Goal: Task Accomplishment & Management: Use online tool/utility

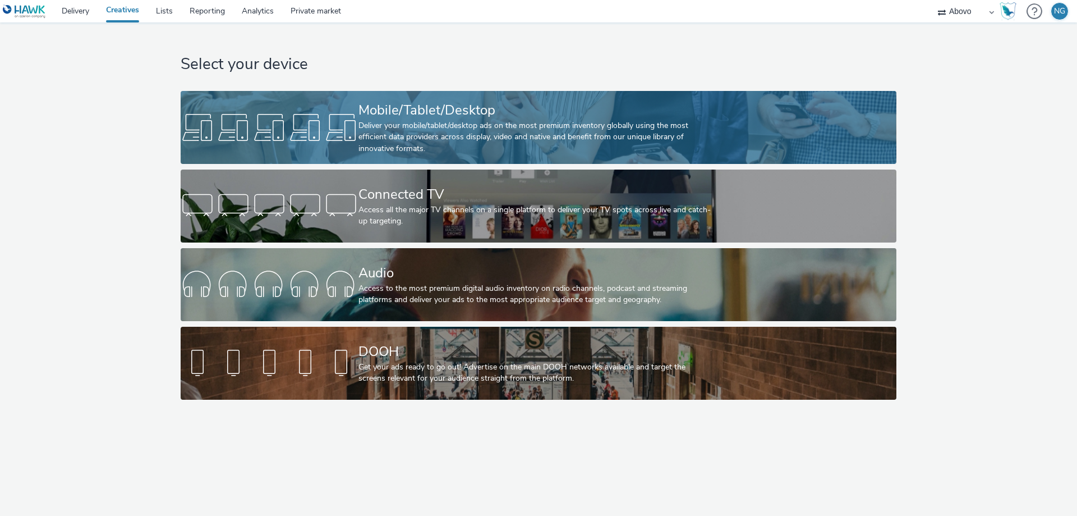
click at [254, 148] on link "Mobile/Tablet/Desktop Deliver your mobile/tablet/desktop ads on the most premiu…" at bounding box center [539, 127] width 716 height 73
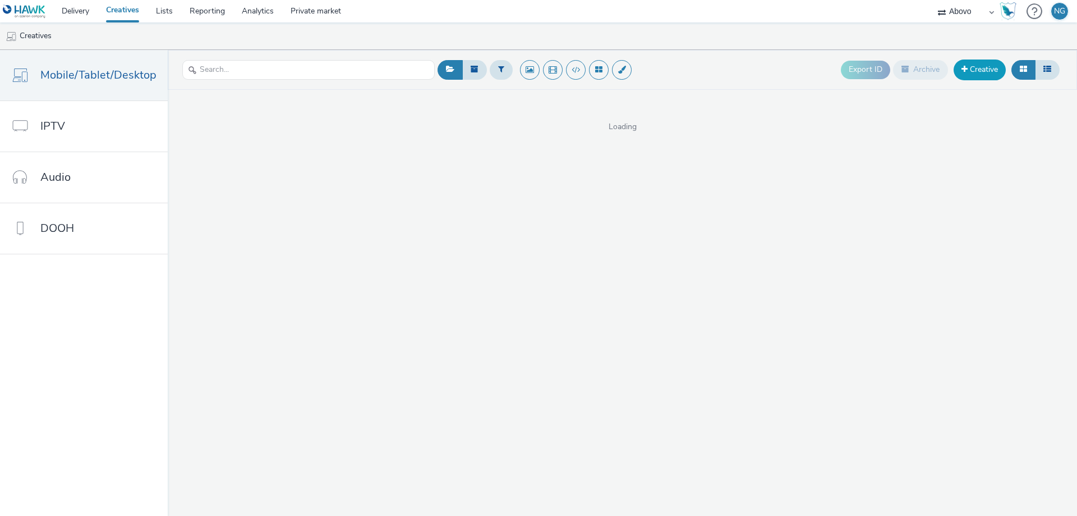
click at [993, 75] on link "Creative" at bounding box center [980, 69] width 52 height 20
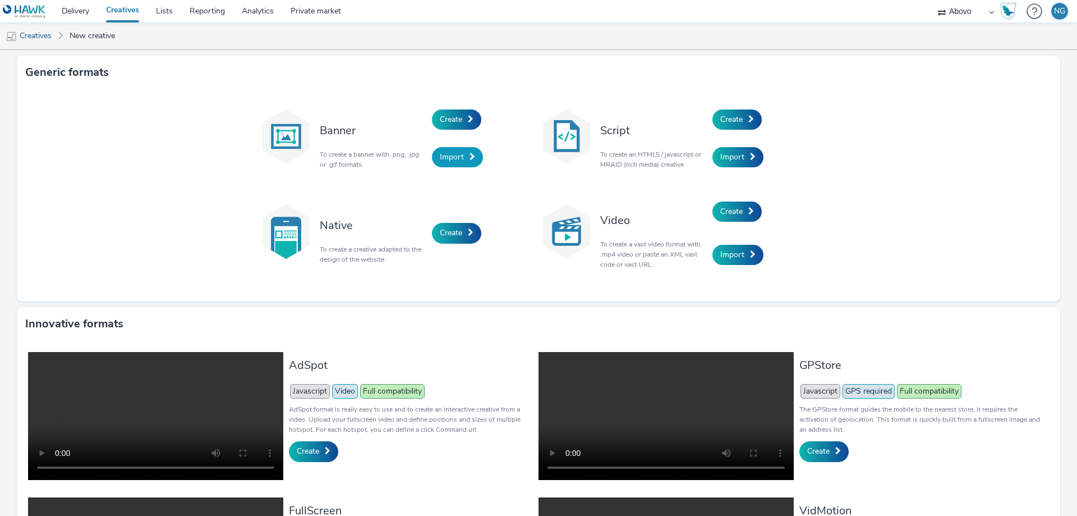
click at [454, 154] on span "Import" at bounding box center [452, 157] width 24 height 11
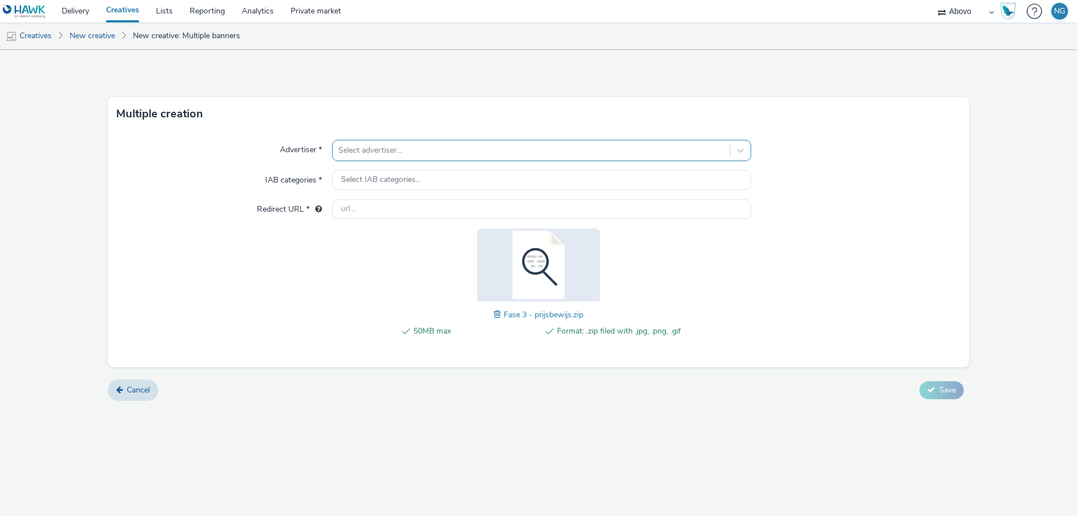
click at [462, 148] on div at bounding box center [531, 150] width 386 height 13
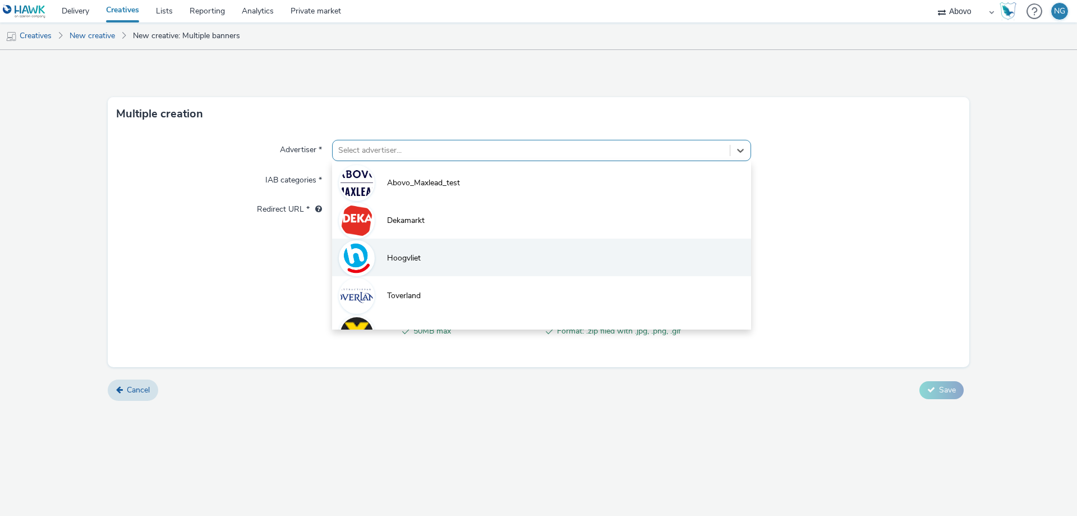
click at [437, 247] on li "Hoogvliet" at bounding box center [541, 258] width 419 height 38
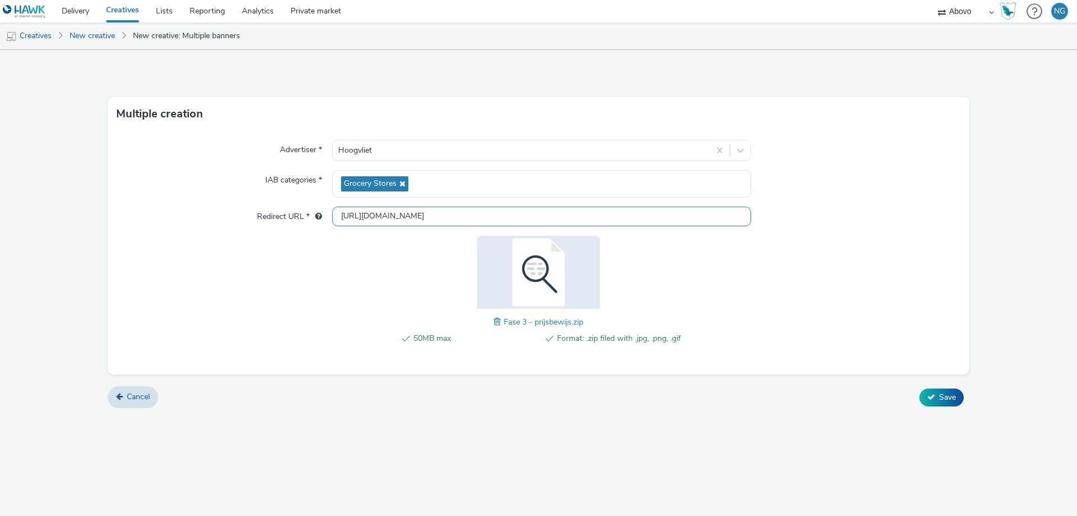
drag, startPoint x: 415, startPoint y: 213, endPoint x: 263, endPoint y: 214, distance: 152.6
click at [253, 213] on div "Redirect URL * http://hoogvliet.nl" at bounding box center [539, 217] width 844 height 20
paste input "s://www.hoogvliet.com/openingen/s-gravendeel?utm_source=smalliab&utm_medium=dis…"
drag, startPoint x: 457, startPoint y: 217, endPoint x: 236, endPoint y: 216, distance: 221.7
click at [236, 216] on div "Redirect URL * https://www.hoogvliet.com/openingen/s-gravendeel?utm_source=smal…" at bounding box center [539, 217] width 844 height 20
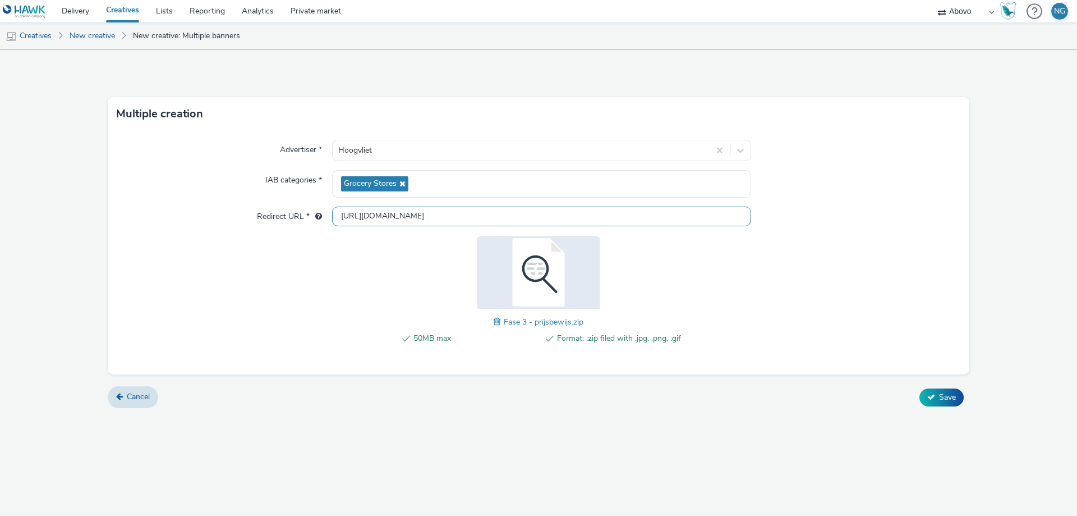
type input "[URL][DOMAIN_NAME]"
click at [302, 255] on div "Advertiser * Hoogvliet IAB categories * Grocery Stores Redirect URL * https://w…" at bounding box center [539, 253] width 862 height 244
click at [948, 395] on span "Save" at bounding box center [947, 397] width 17 height 11
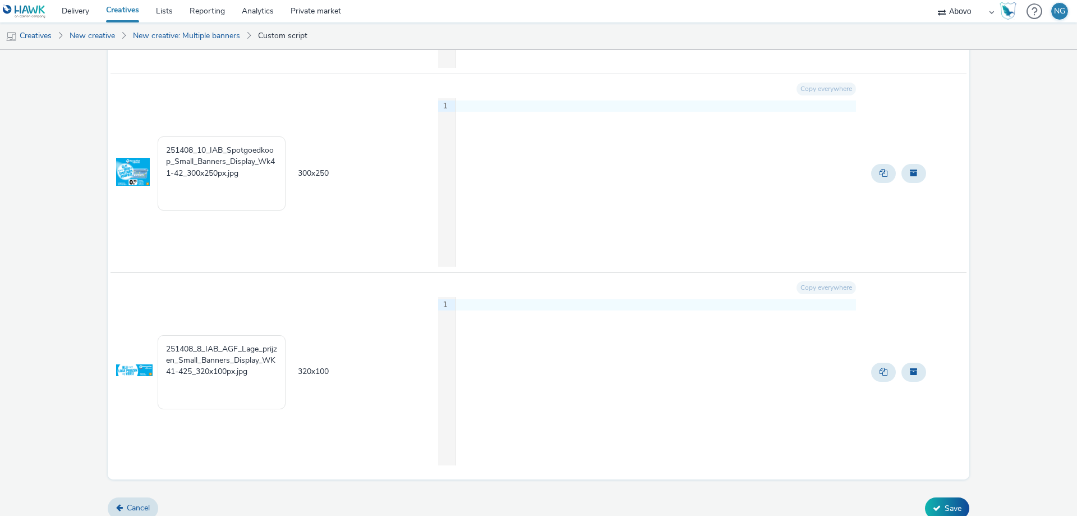
scroll to position [3881, 0]
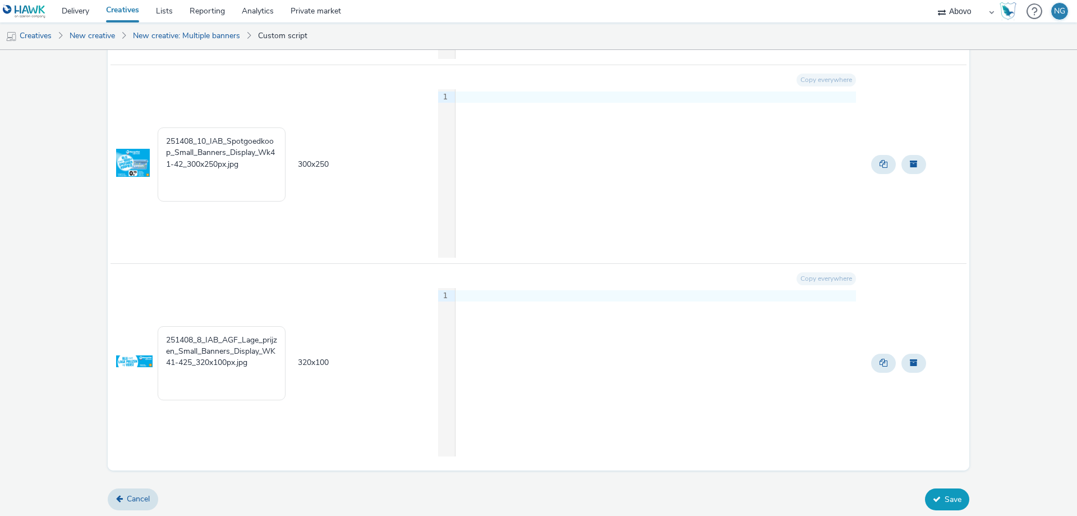
click at [938, 497] on button "Save" at bounding box center [947, 498] width 44 height 21
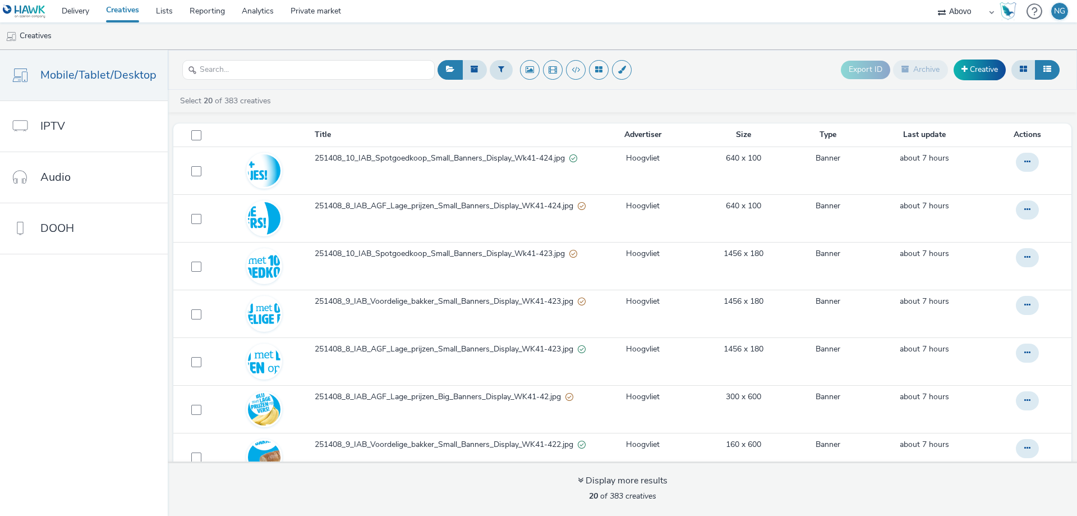
click at [131, 15] on link "Creatives" at bounding box center [123, 11] width 50 height 22
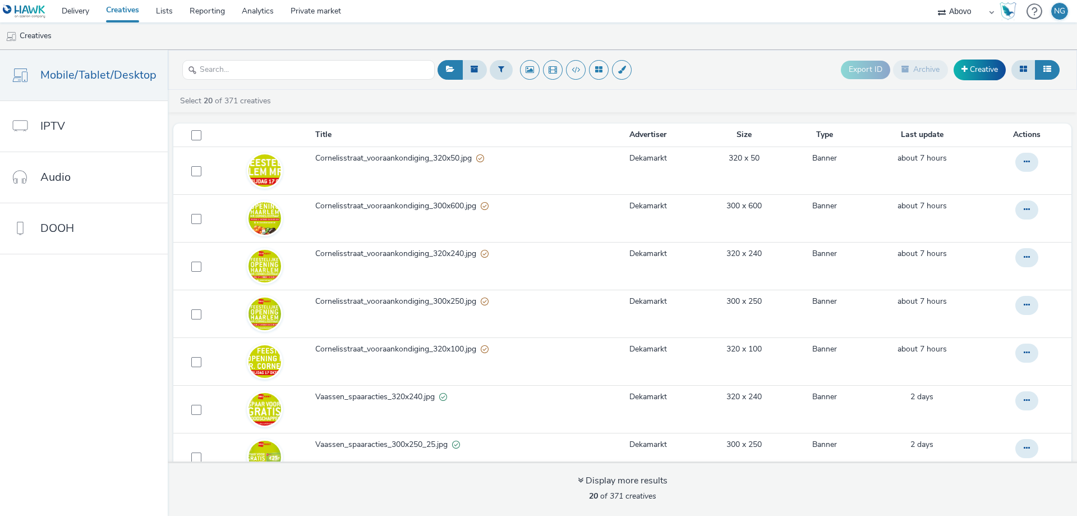
click at [120, 16] on link "Creatives" at bounding box center [123, 11] width 50 height 22
click at [982, 77] on link "Creative" at bounding box center [980, 69] width 52 height 20
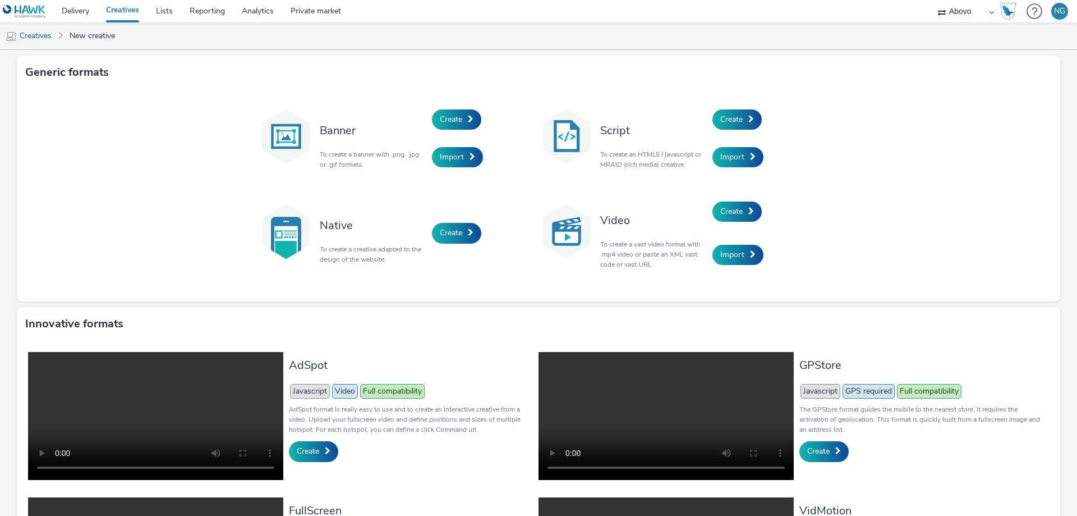
click at [442, 171] on div "Import" at bounding box center [485, 158] width 107 height 38
click at [453, 155] on span "Import" at bounding box center [452, 157] width 24 height 11
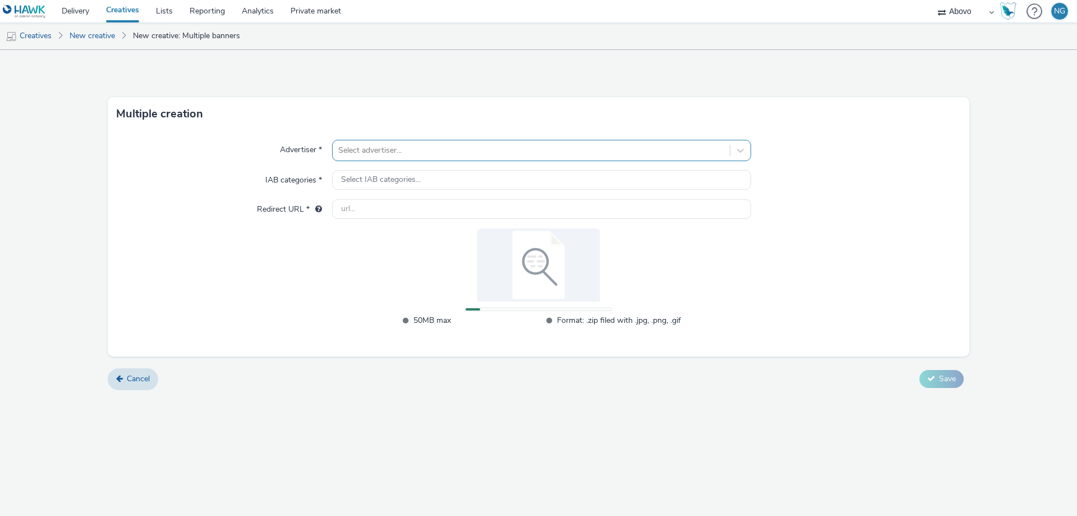
click at [352, 146] on div at bounding box center [531, 150] width 386 height 13
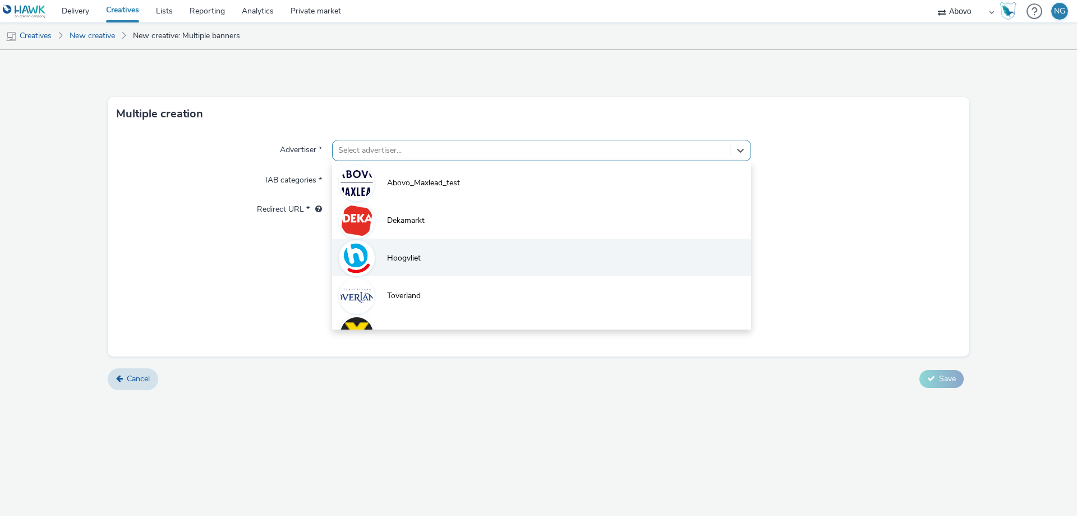
click at [386, 245] on li "Hoogvliet" at bounding box center [541, 258] width 419 height 38
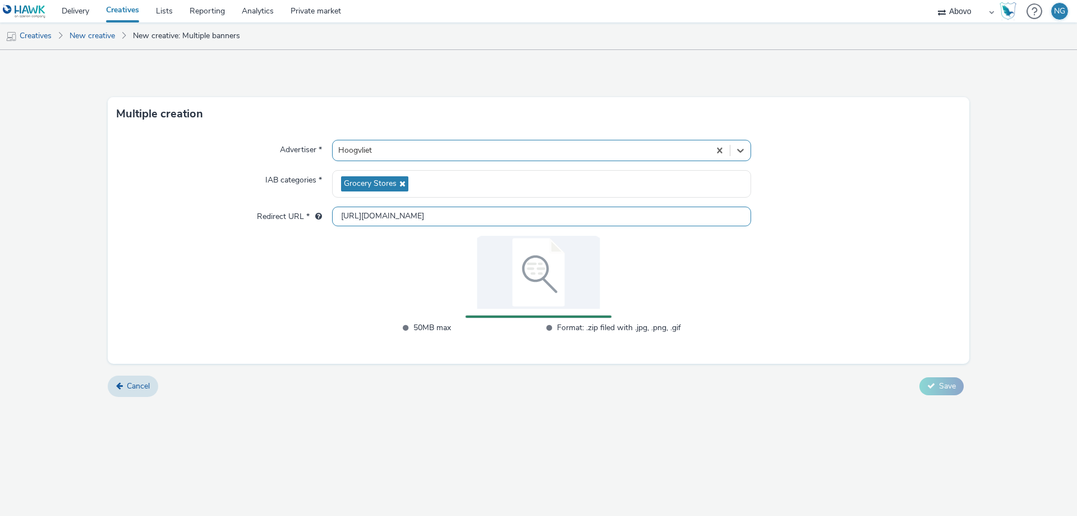
click at [378, 210] on input "http://hoogvliet.nl" at bounding box center [541, 217] width 419 height 20
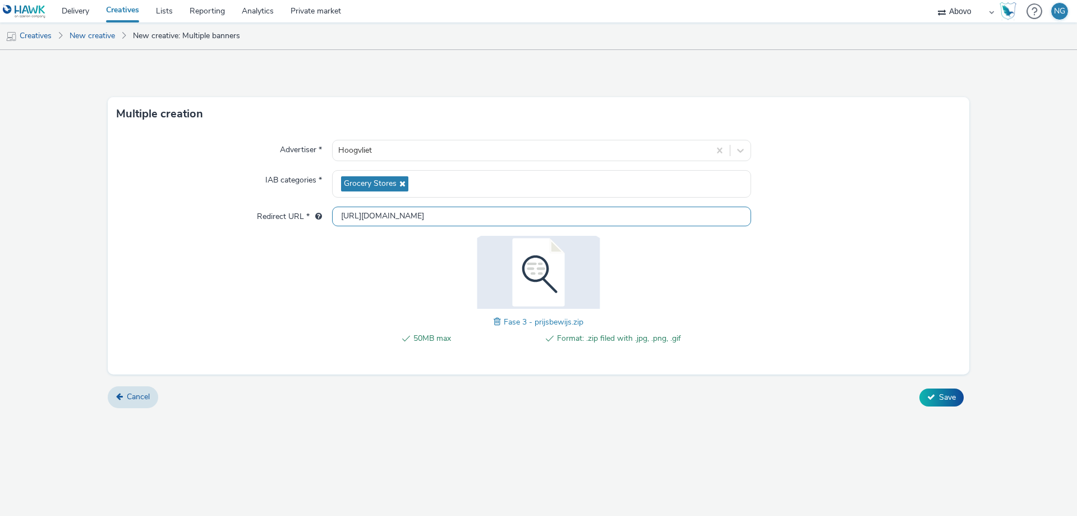
drag, startPoint x: 309, startPoint y: 201, endPoint x: 256, endPoint y: 199, distance: 52.2
click at [256, 199] on div "Advertiser * Hoogvliet IAB categories * Grocery Stores Redirect URL * http://ho…" at bounding box center [539, 253] width 862 height 244
paste input "s://www.hoogvliet.com/openingen/s-gravendeel?utm_source=smalliab&utm_medium=dis…"
type input "[URL][DOMAIN_NAME]"
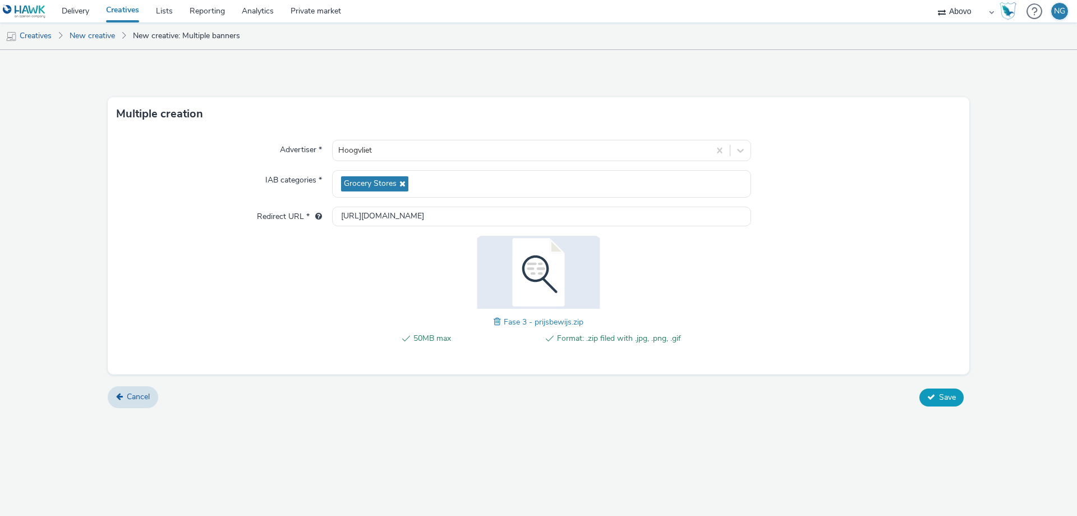
click at [962, 401] on button "Save" at bounding box center [942, 397] width 44 height 18
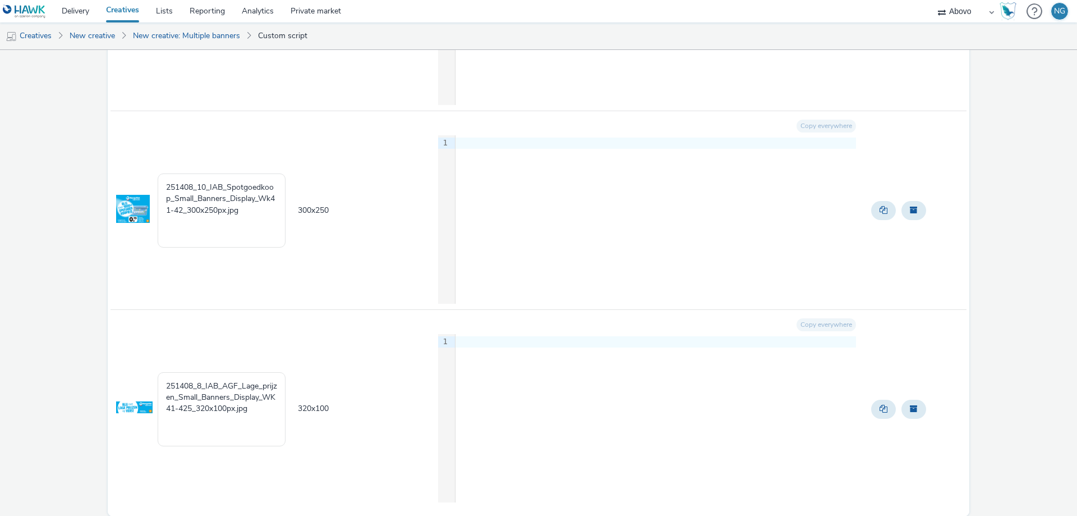
scroll to position [3881, 0]
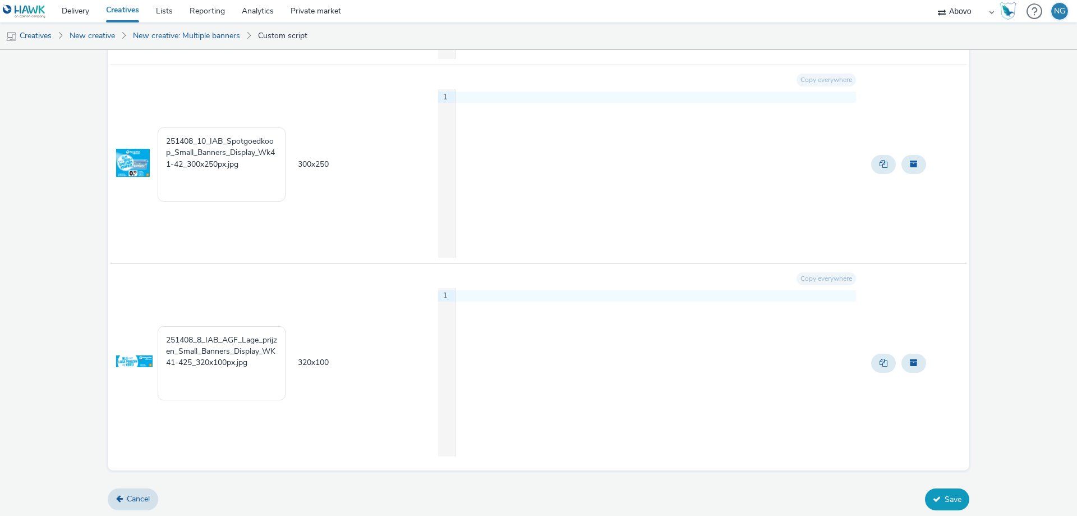
click at [946, 498] on button "Save" at bounding box center [947, 498] width 44 height 21
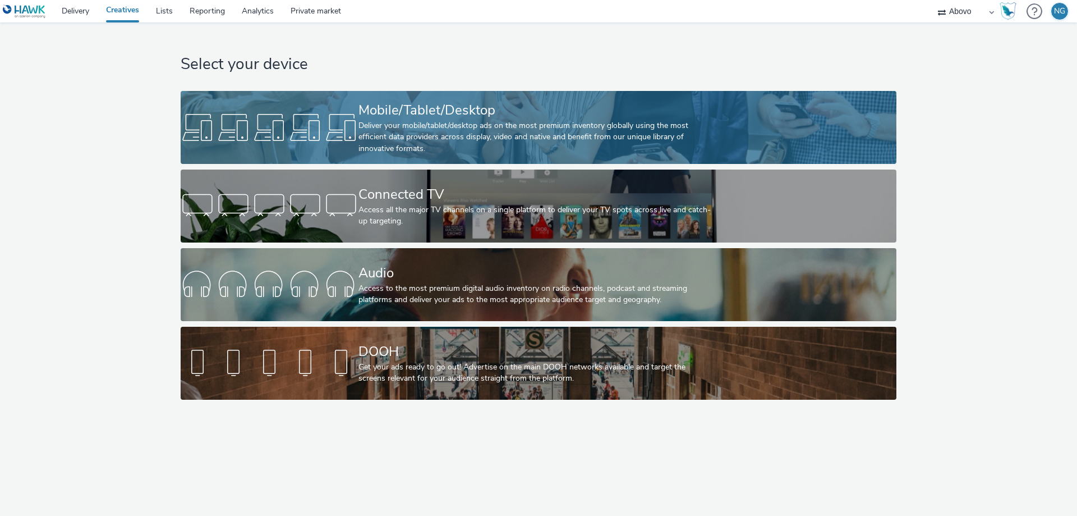
click at [255, 127] on div at bounding box center [270, 127] width 178 height 36
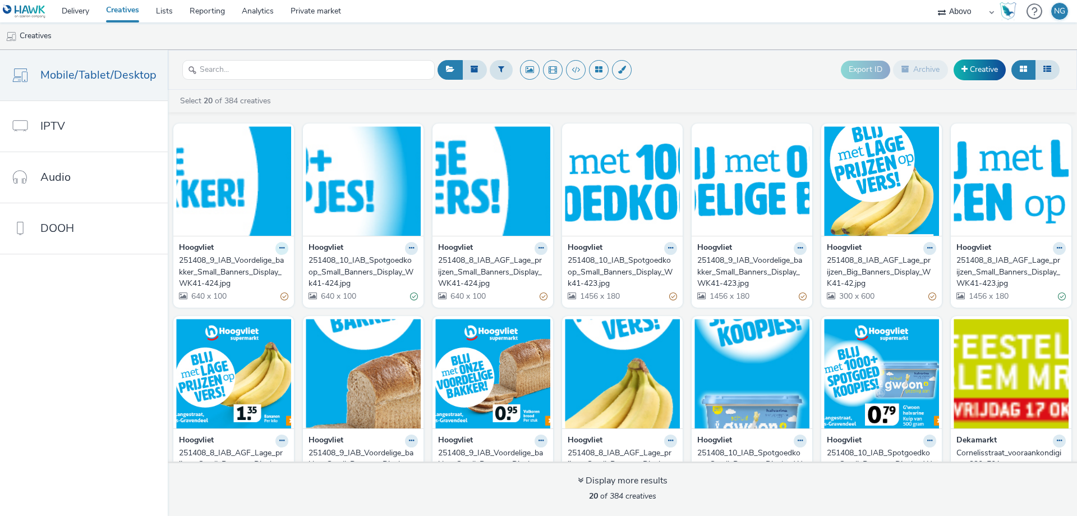
click at [279, 247] on icon at bounding box center [281, 248] width 5 height 7
click at [243, 333] on link "Archive" at bounding box center [246, 335] width 84 height 22
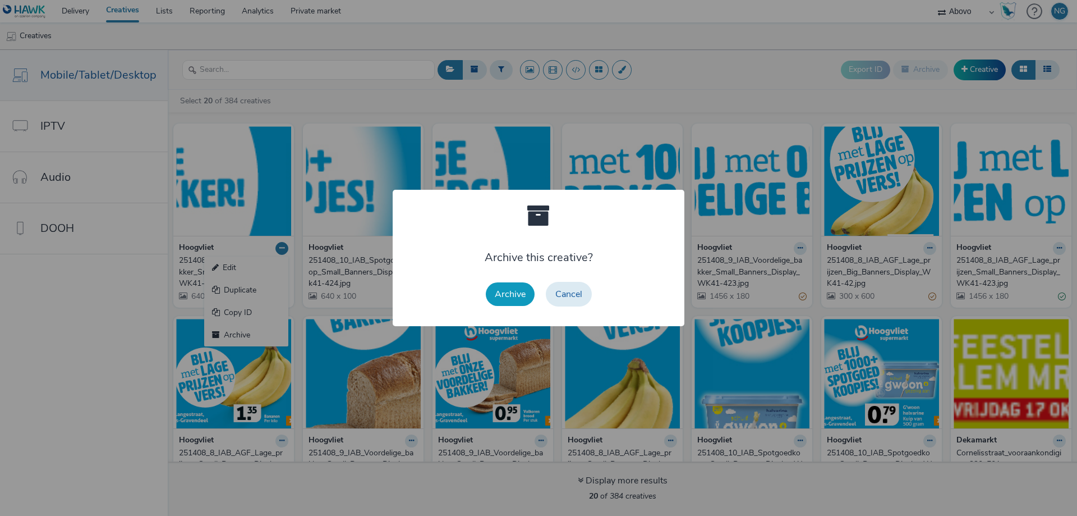
click at [515, 293] on button "Archive" at bounding box center [510, 294] width 49 height 24
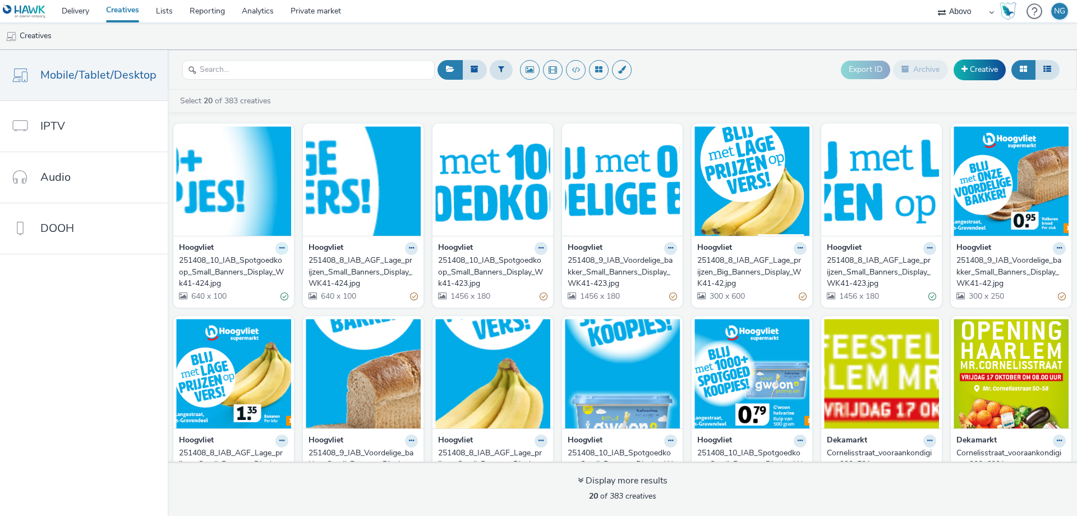
click at [279, 250] on icon at bounding box center [281, 248] width 5 height 7
click at [238, 260] on link "Edit" at bounding box center [246, 267] width 84 height 22
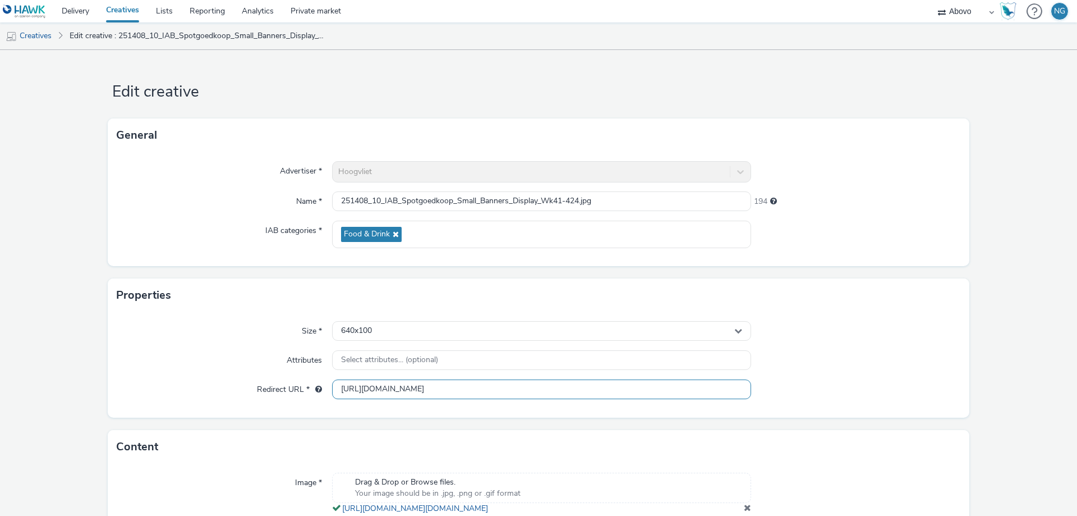
click at [664, 391] on input "[URL][DOMAIN_NAME]" at bounding box center [541, 389] width 419 height 20
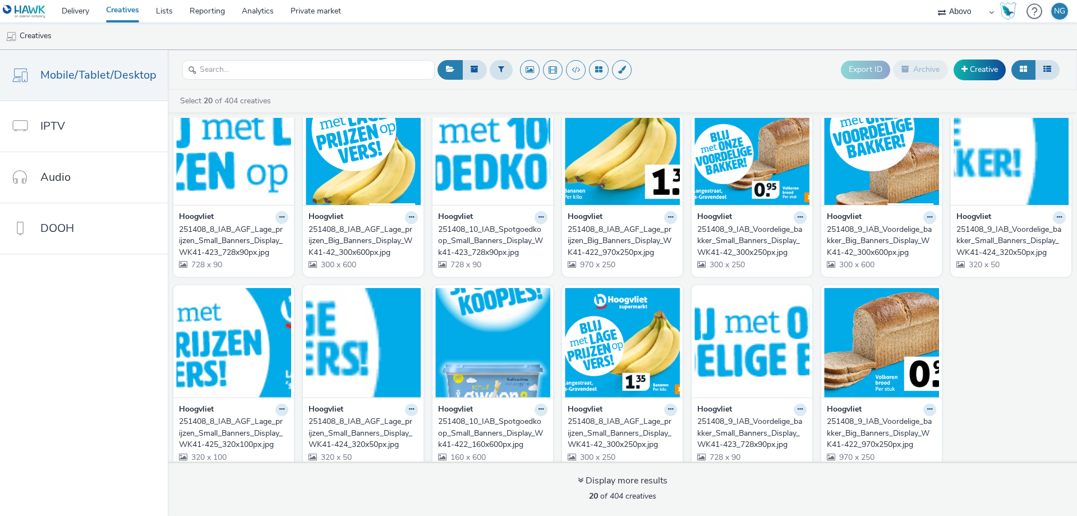
scroll to position [236, 0]
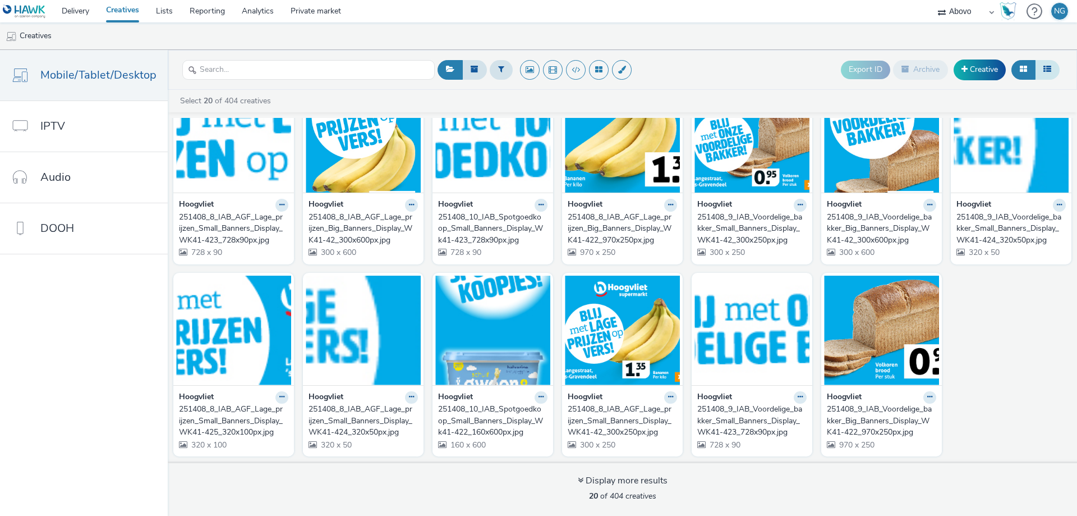
click at [1052, 72] on button at bounding box center [1047, 69] width 25 height 19
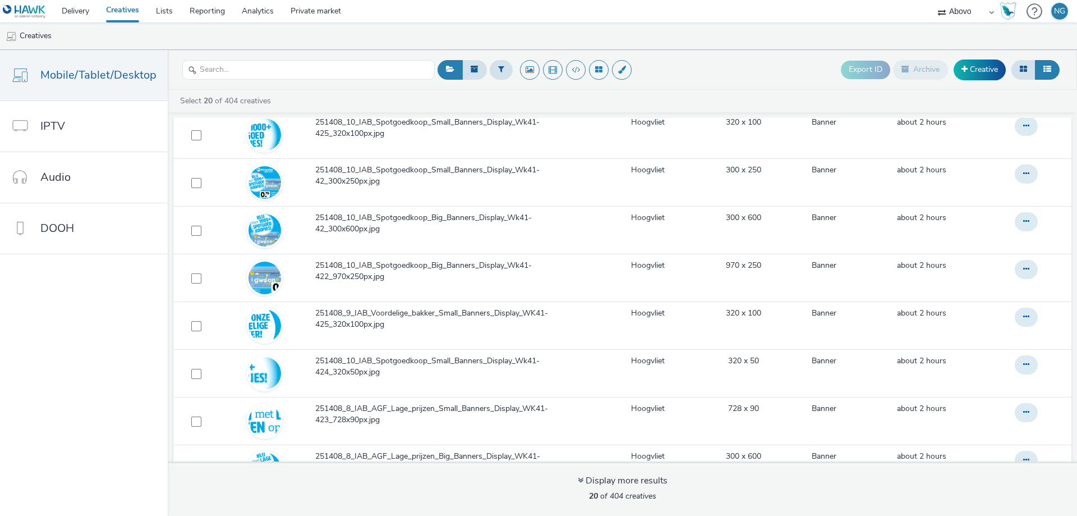
scroll to position [0, 0]
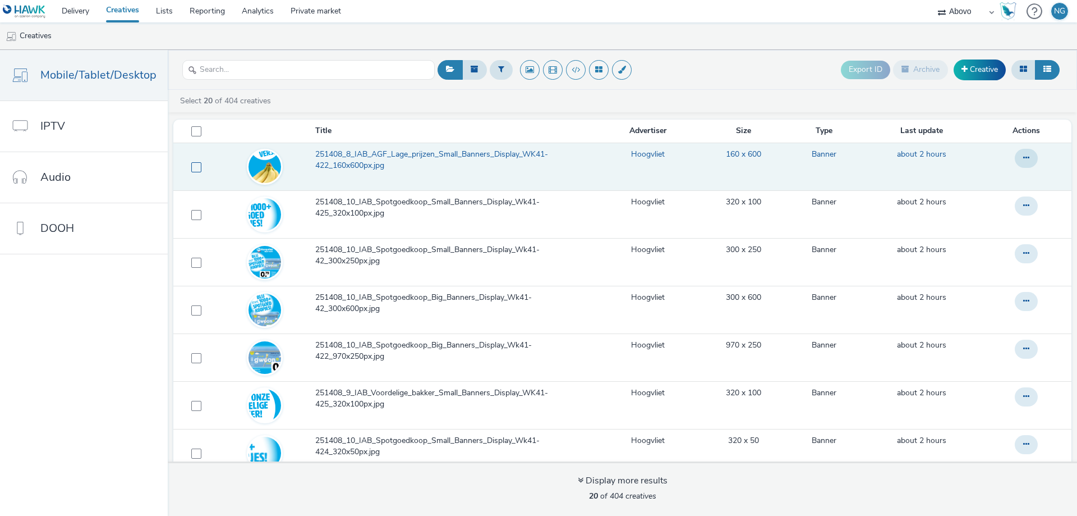
click at [195, 170] on span at bounding box center [196, 167] width 10 height 10
checkbox input "true"
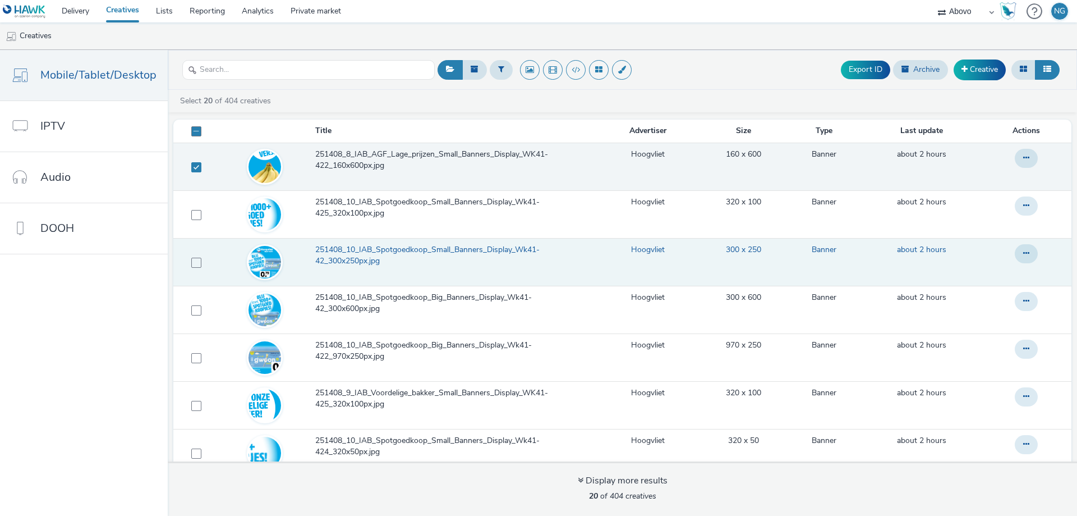
drag, startPoint x: 198, startPoint y: 215, endPoint x: 183, endPoint y: 247, distance: 35.2
click at [198, 215] on span at bounding box center [196, 215] width 10 height 10
checkbox input "true"
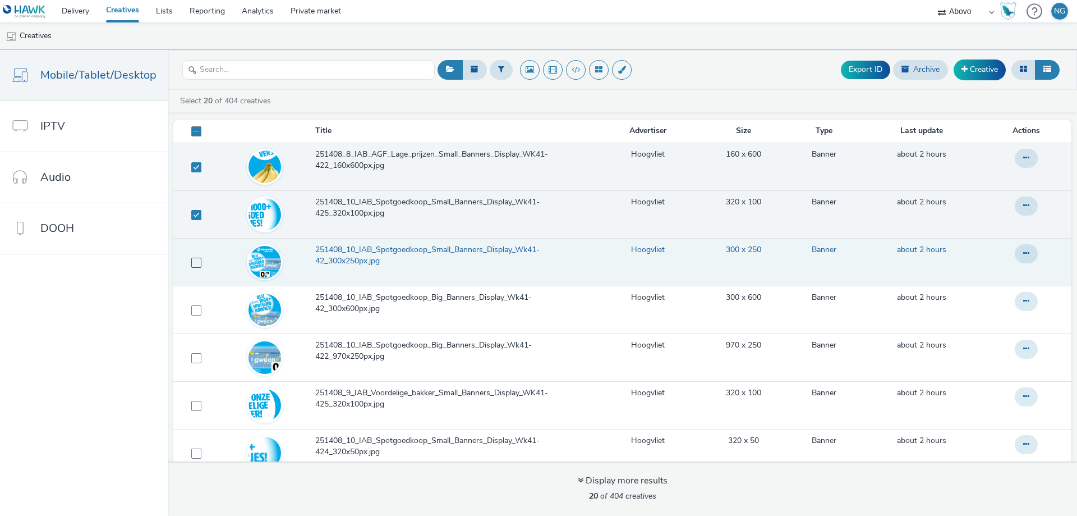
click at [192, 262] on span at bounding box center [196, 263] width 10 height 10
checkbox input "true"
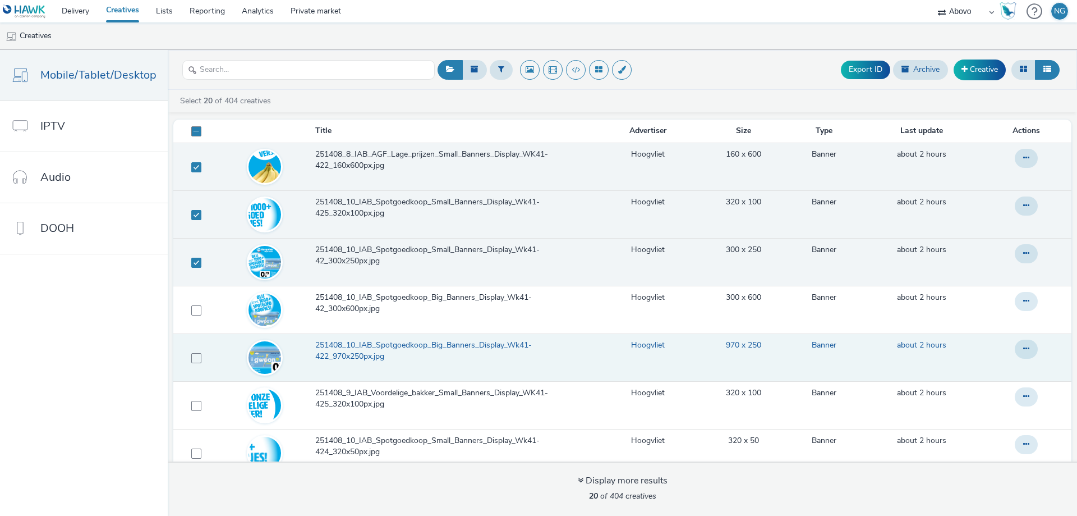
drag, startPoint x: 193, startPoint y: 310, endPoint x: 194, endPoint y: 334, distance: 24.1
click at [193, 310] on span at bounding box center [196, 310] width 10 height 10
checkbox input "true"
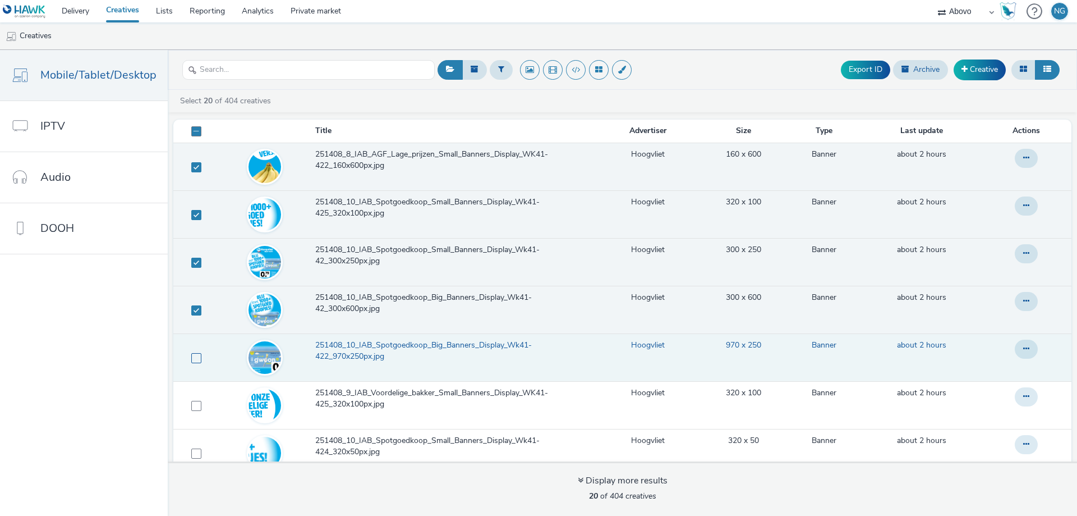
click at [195, 353] on span at bounding box center [196, 358] width 10 height 10
checkbox input "true"
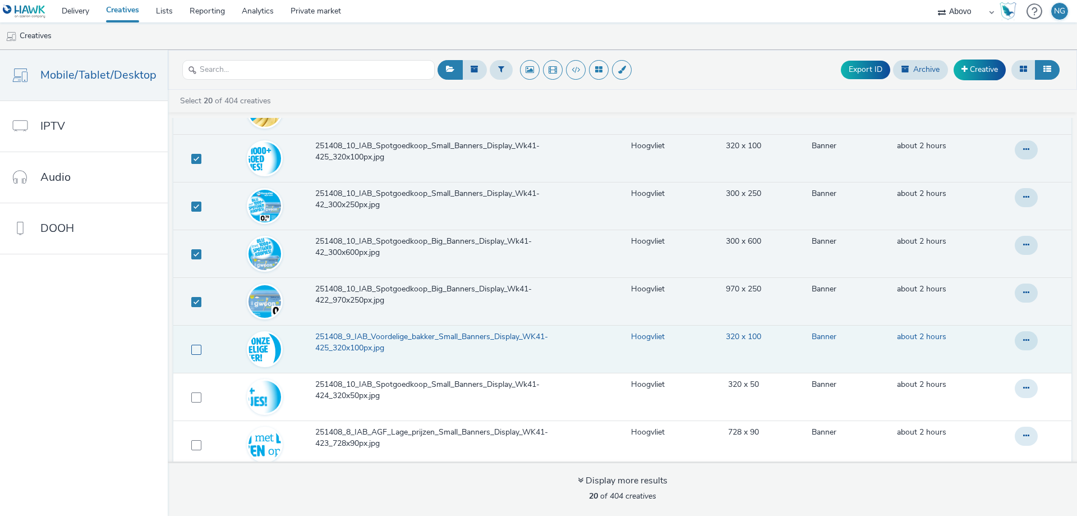
click at [193, 352] on span at bounding box center [196, 350] width 10 height 10
checkbox input "true"
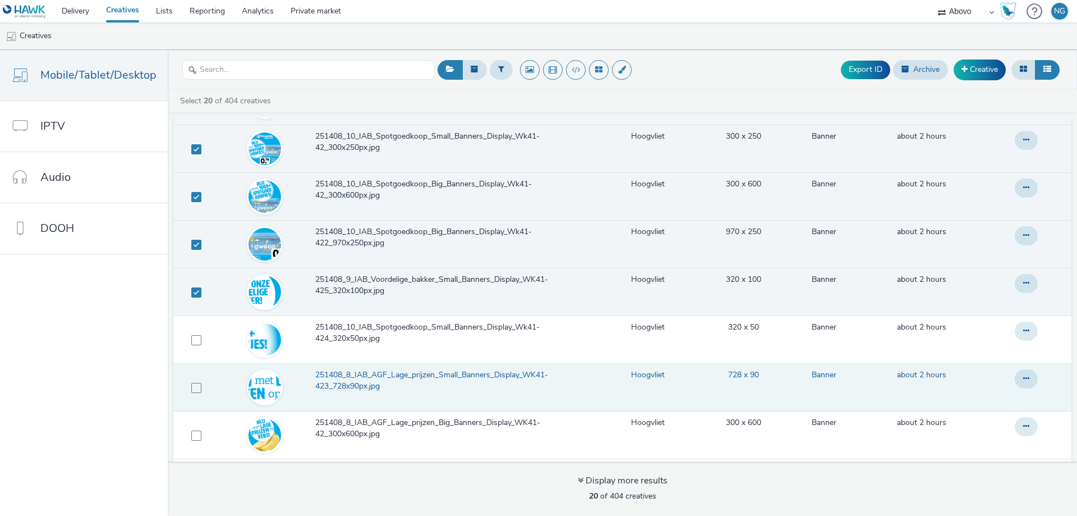
scroll to position [168, 0]
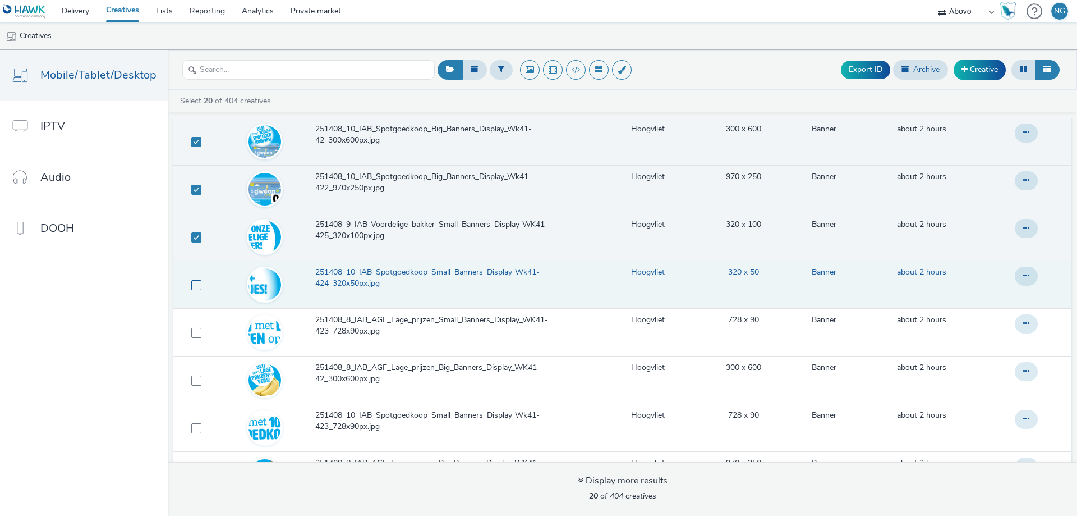
click at [191, 290] on span at bounding box center [196, 285] width 10 height 10
checkbox input "true"
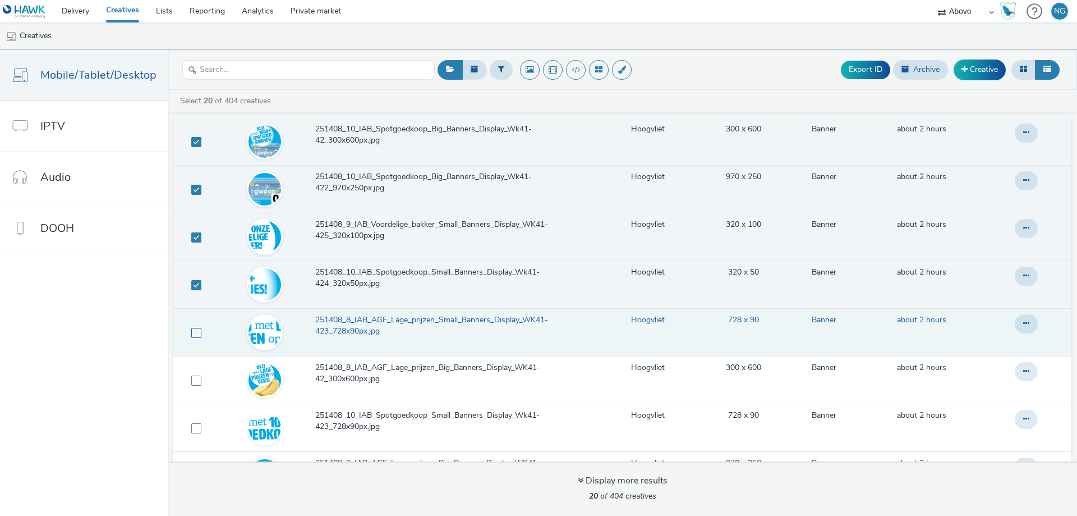
click at [194, 331] on span at bounding box center [196, 333] width 10 height 10
checkbox input "true"
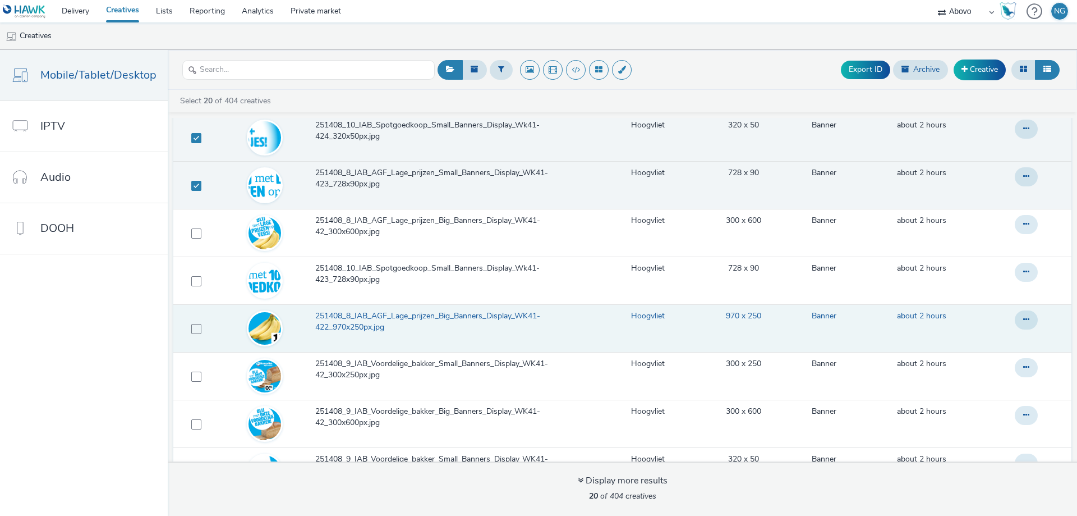
scroll to position [337, 0]
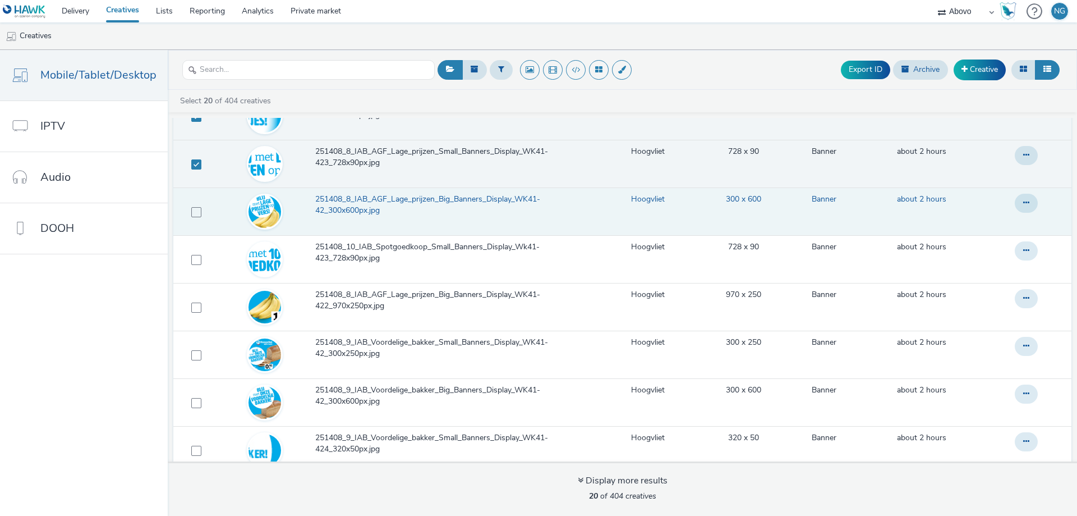
click at [192, 219] on td at bounding box center [194, 211] width 42 height 48
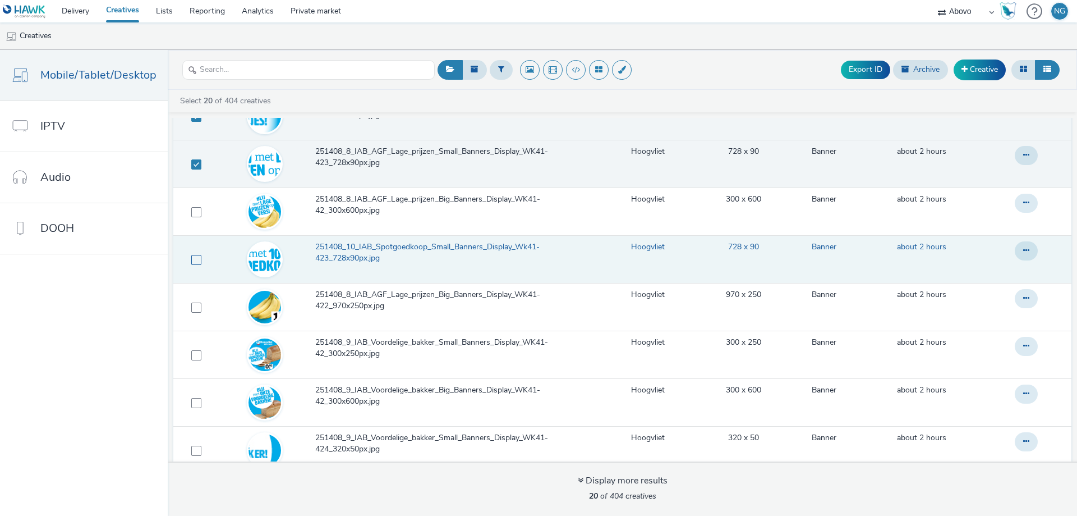
click at [195, 259] on span at bounding box center [196, 260] width 10 height 10
checkbox input "true"
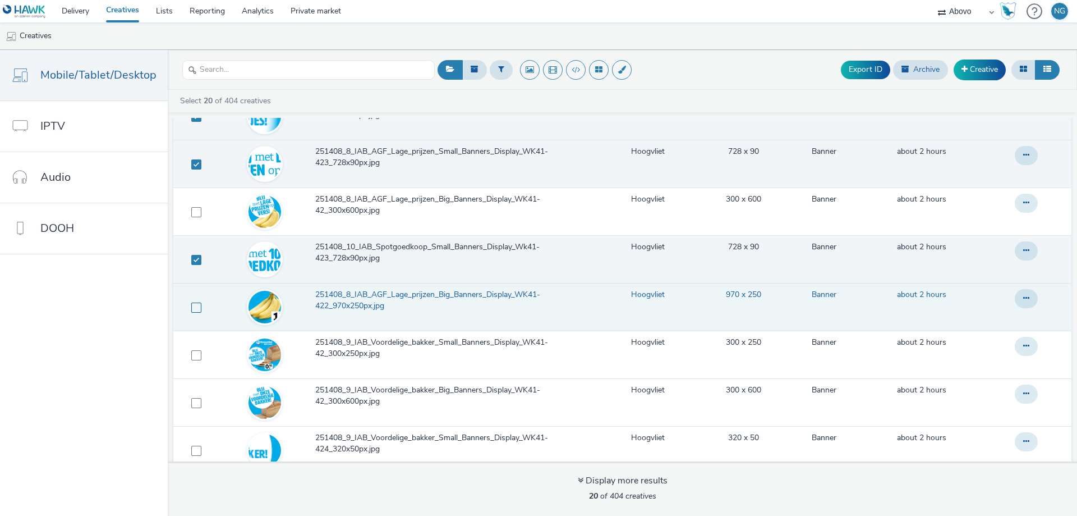
click at [192, 303] on span at bounding box center [196, 307] width 10 height 10
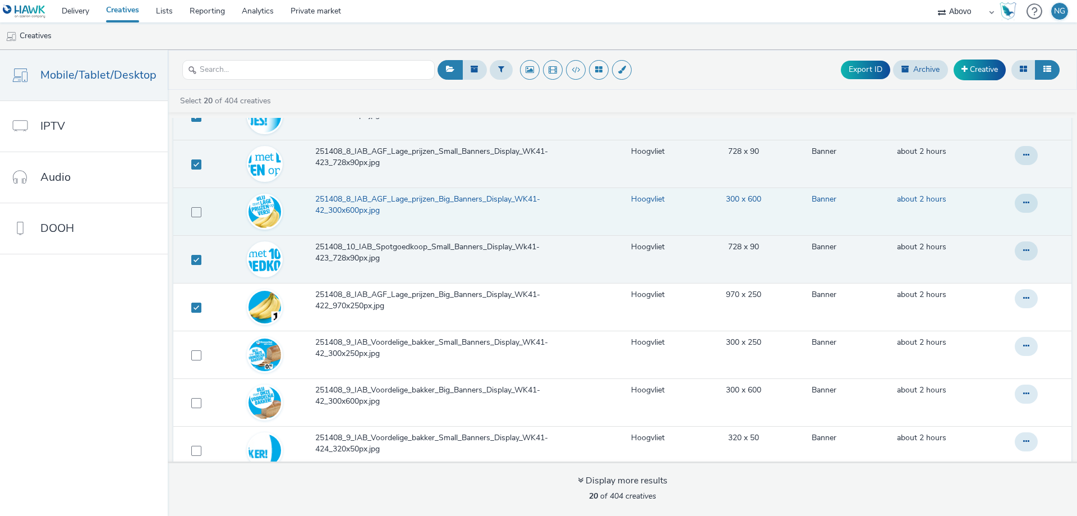
checkbox input "true"
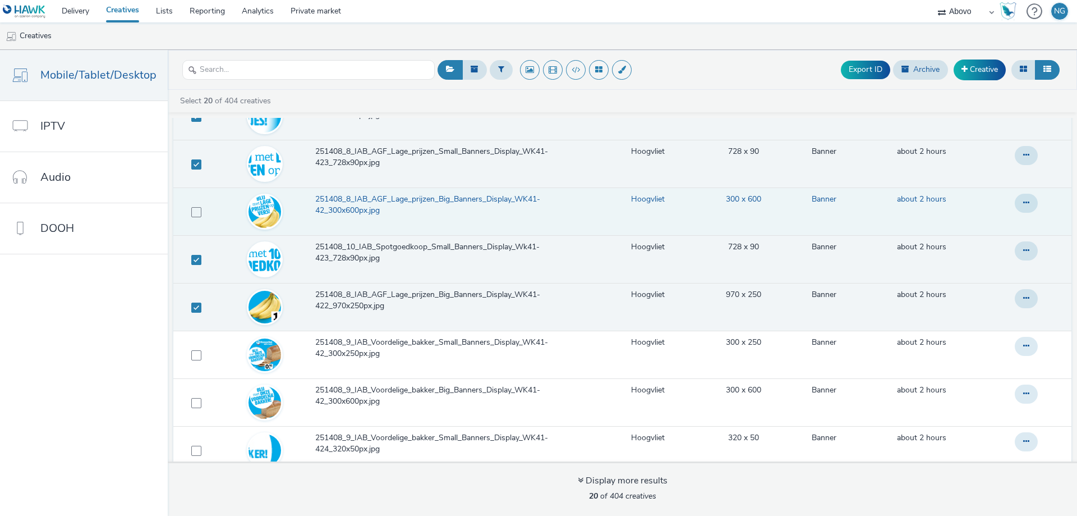
click at [194, 218] on td at bounding box center [194, 211] width 42 height 48
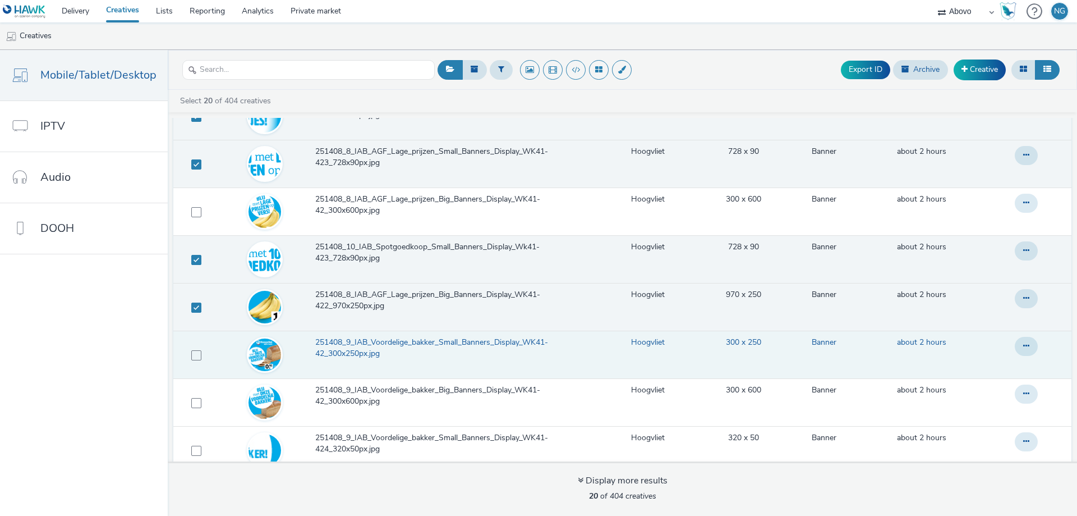
click at [192, 350] on span at bounding box center [196, 355] width 10 height 10
checkbox input "true"
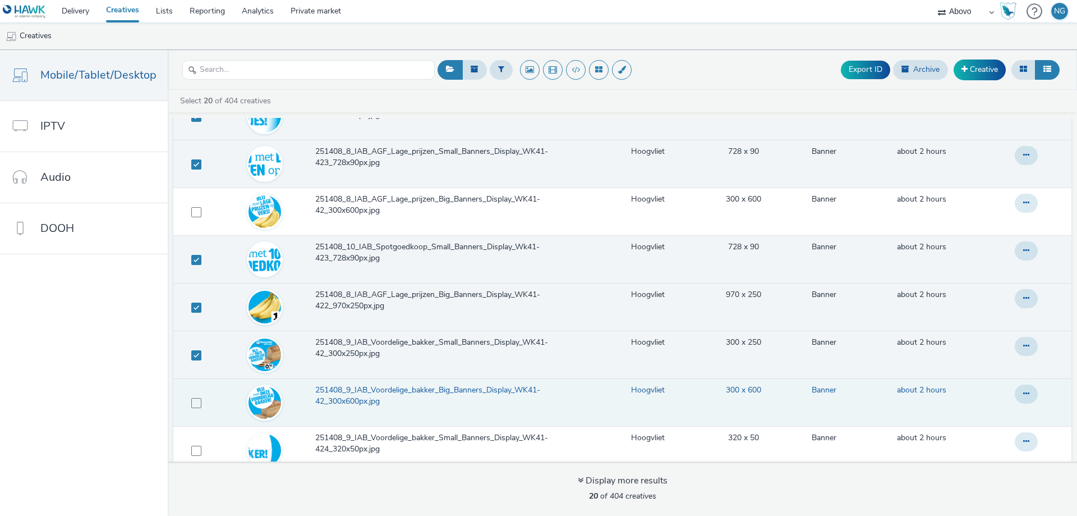
click at [194, 408] on td at bounding box center [194, 402] width 42 height 48
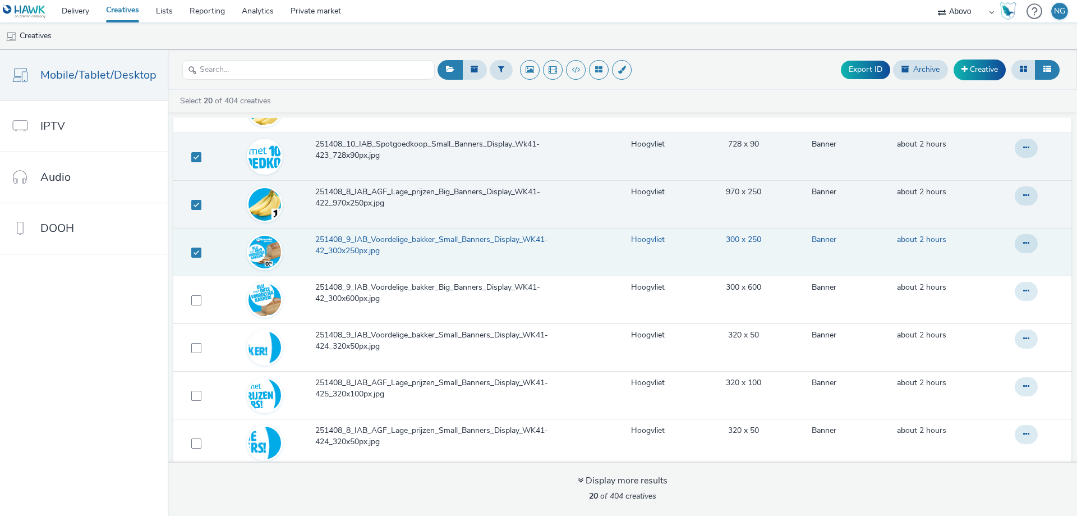
scroll to position [449, 0]
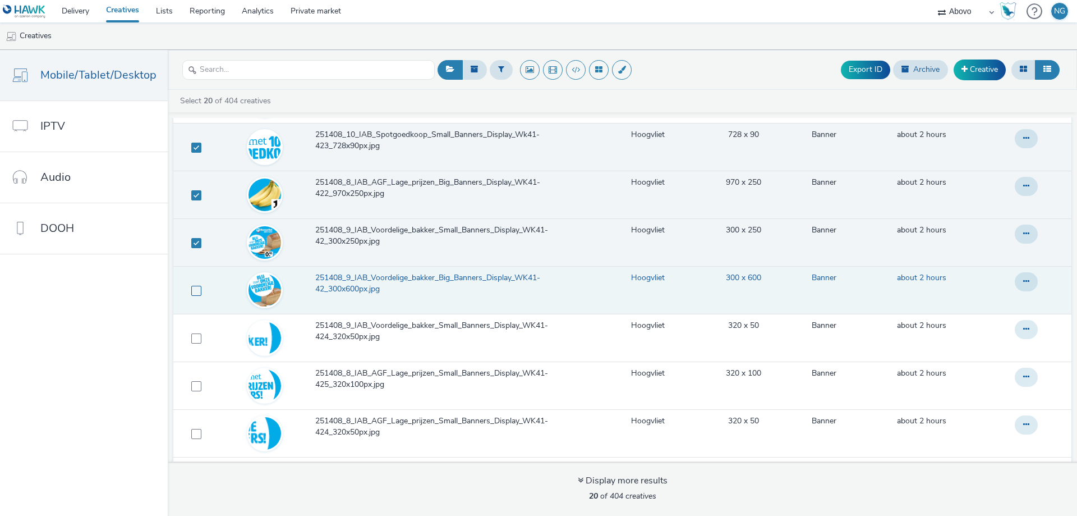
click at [191, 290] on span at bounding box center [196, 291] width 10 height 10
checkbox input "true"
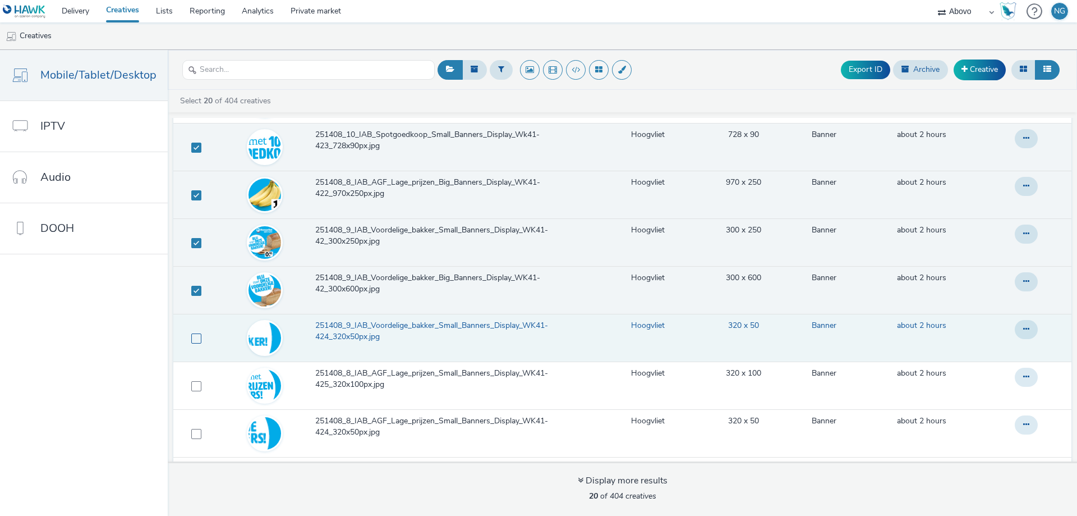
click at [191, 336] on span at bounding box center [196, 338] width 10 height 10
checkbox input "true"
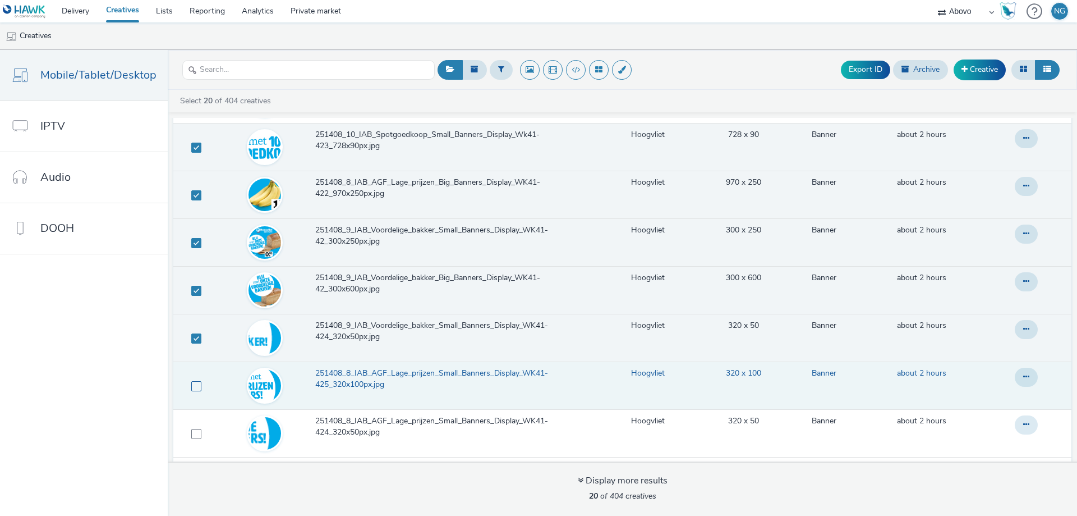
click at [195, 386] on span at bounding box center [196, 386] width 10 height 10
checkbox input "true"
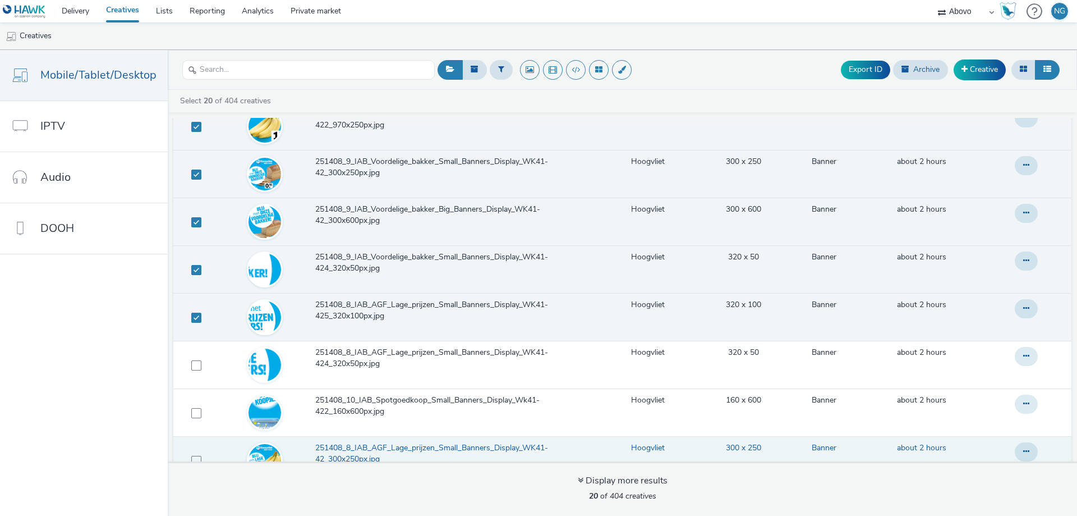
scroll to position [617, 0]
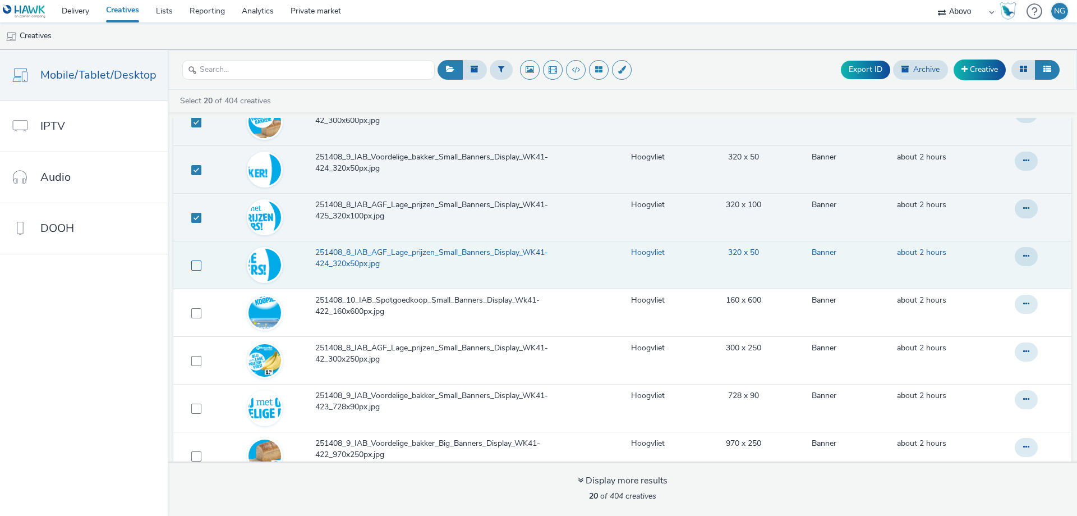
click at [197, 265] on span at bounding box center [196, 265] width 10 height 10
checkbox input "true"
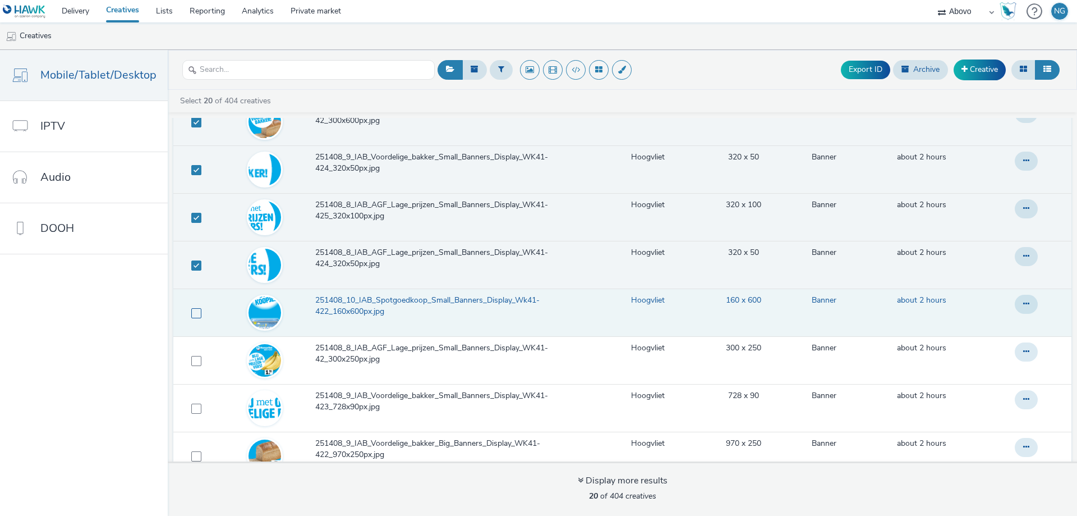
click at [196, 307] on label at bounding box center [196, 312] width 10 height 11
checkbox input "true"
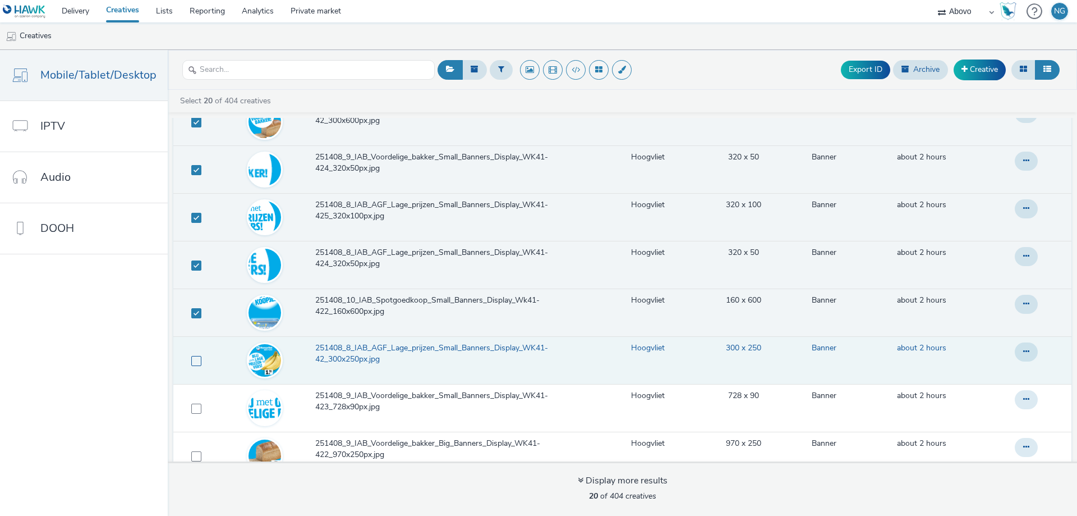
click at [193, 360] on span at bounding box center [196, 361] width 10 height 10
checkbox input "true"
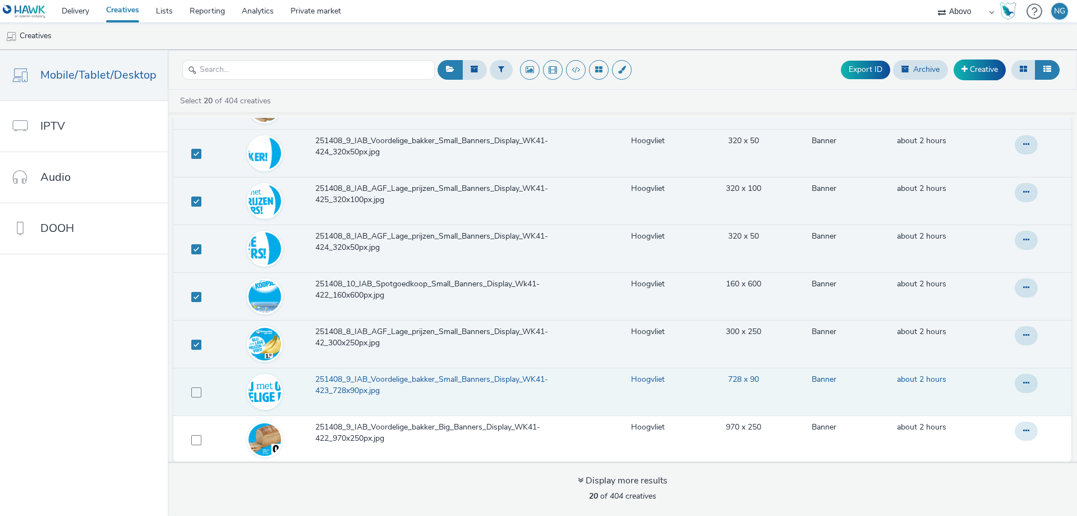
scroll to position [640, 0]
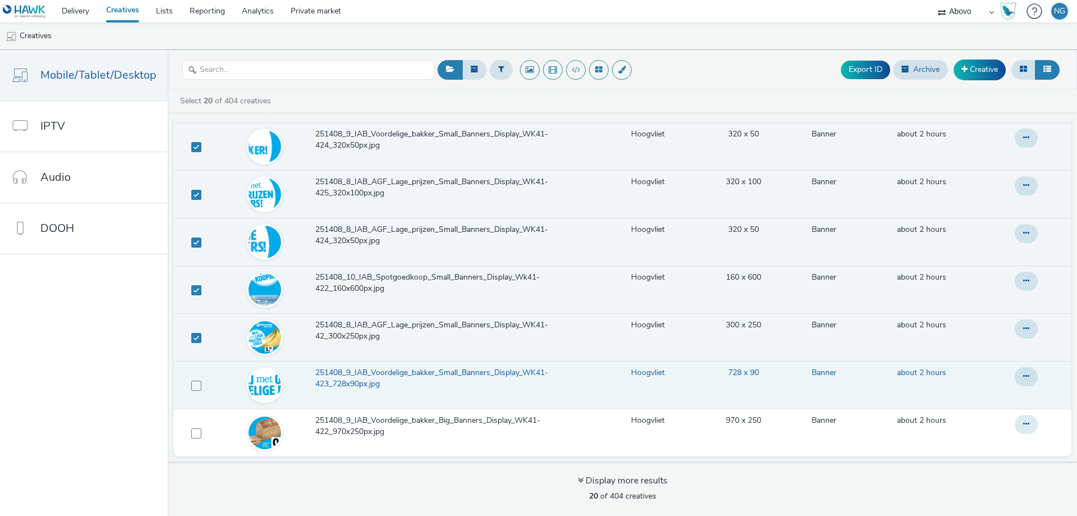
click at [193, 392] on td at bounding box center [194, 385] width 42 height 48
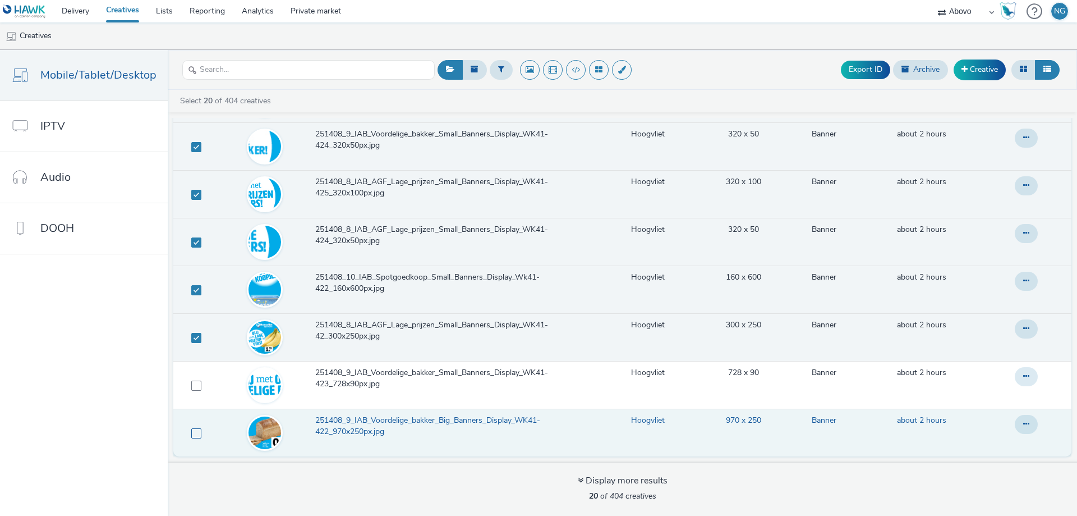
click at [191, 434] on span at bounding box center [196, 433] width 10 height 10
checkbox input "true"
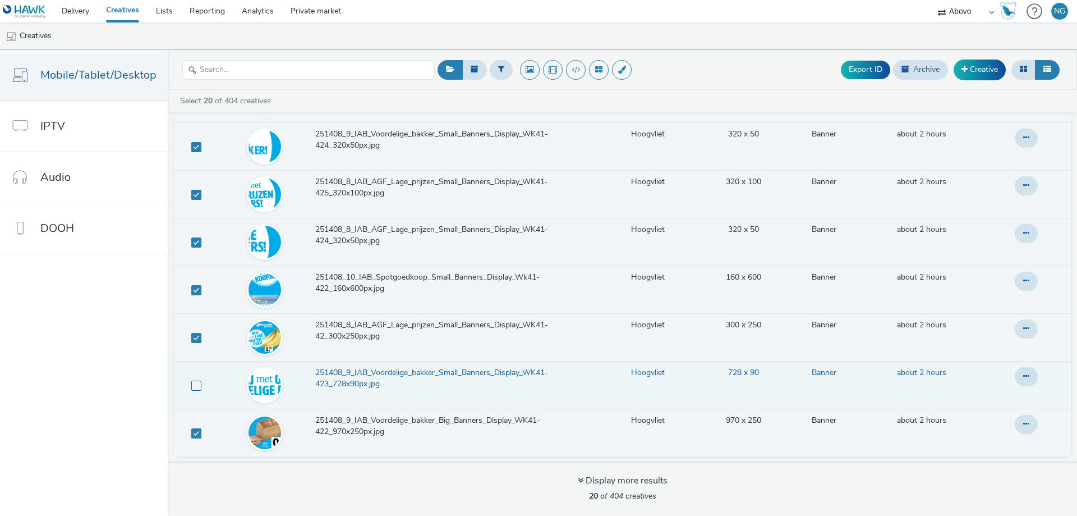
click at [191, 384] on span at bounding box center [196, 385] width 10 height 10
checkbox input "true"
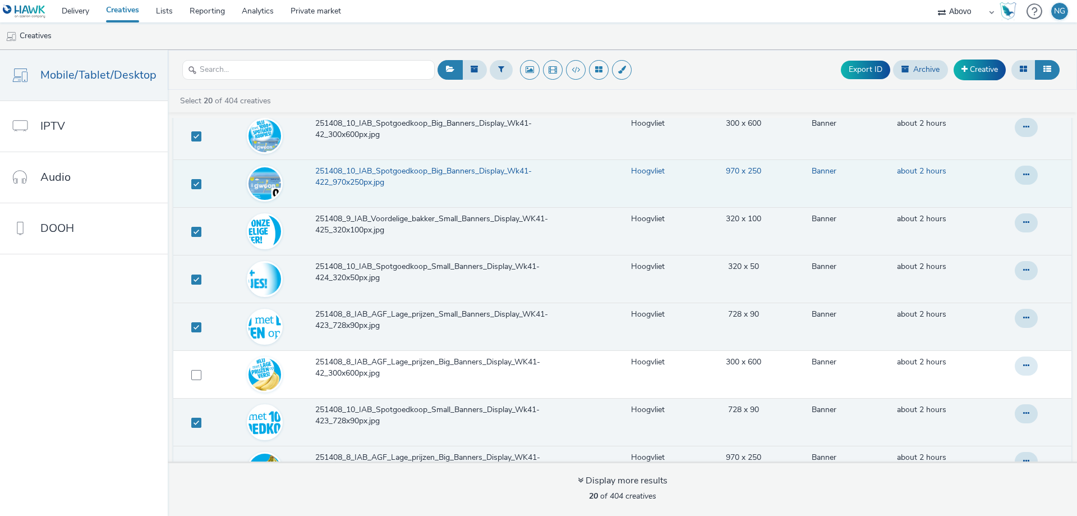
scroll to position [337, 0]
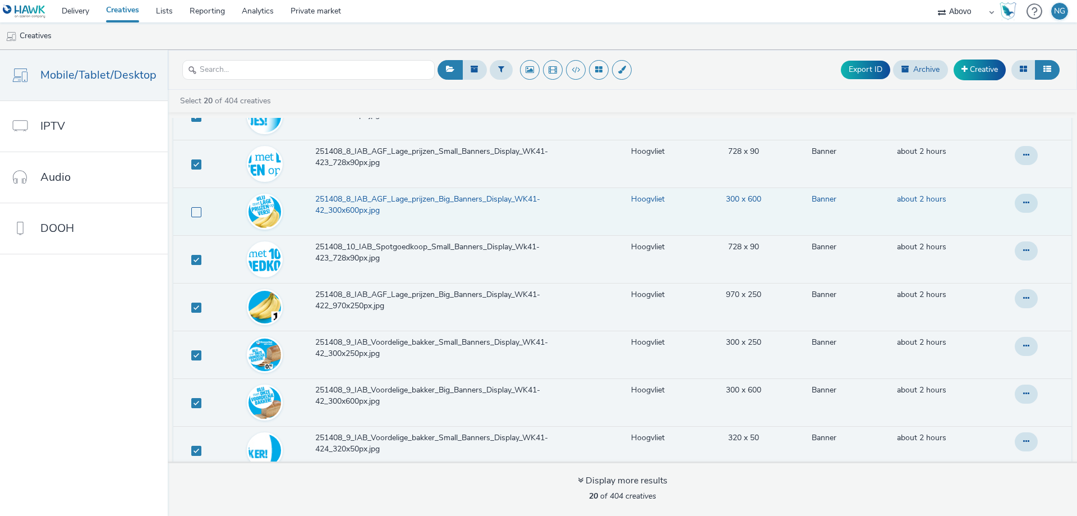
click at [192, 210] on span at bounding box center [196, 212] width 10 height 10
checkbox input "true"
click at [916, 74] on button "Archive" at bounding box center [920, 69] width 55 height 19
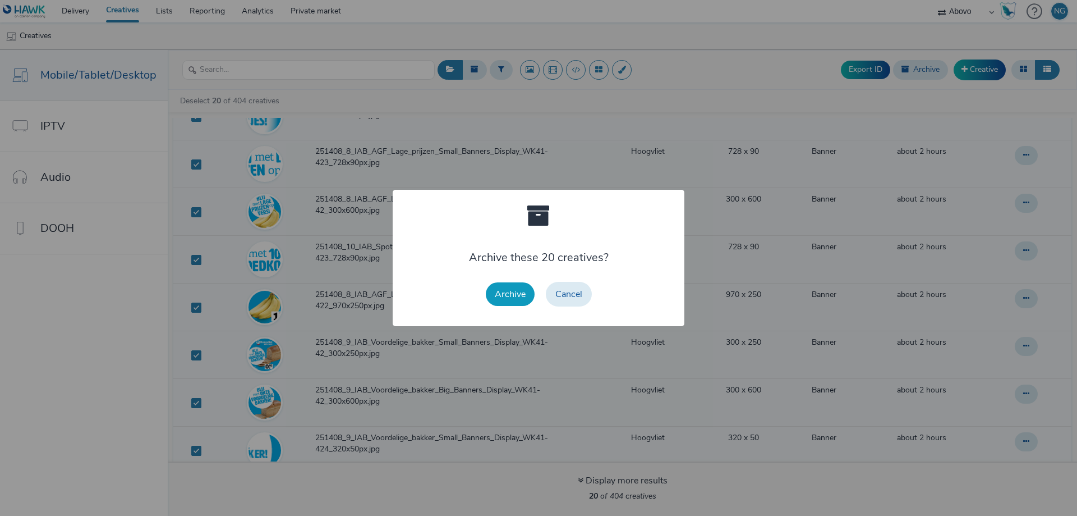
click at [513, 300] on button "Archive" at bounding box center [510, 294] width 49 height 24
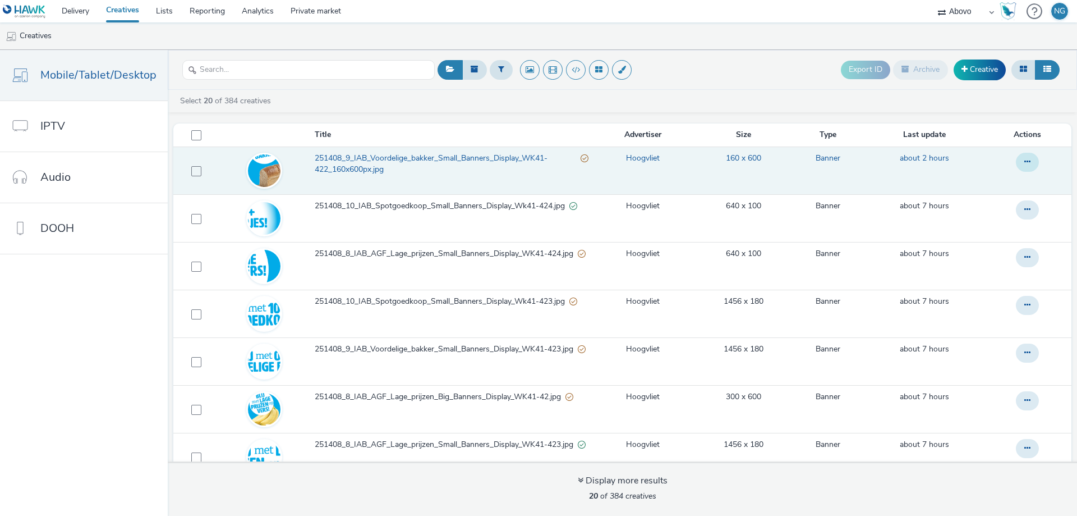
click at [1025, 163] on icon at bounding box center [1028, 162] width 6 height 8
click at [979, 251] on link "Archive" at bounding box center [997, 252] width 84 height 22
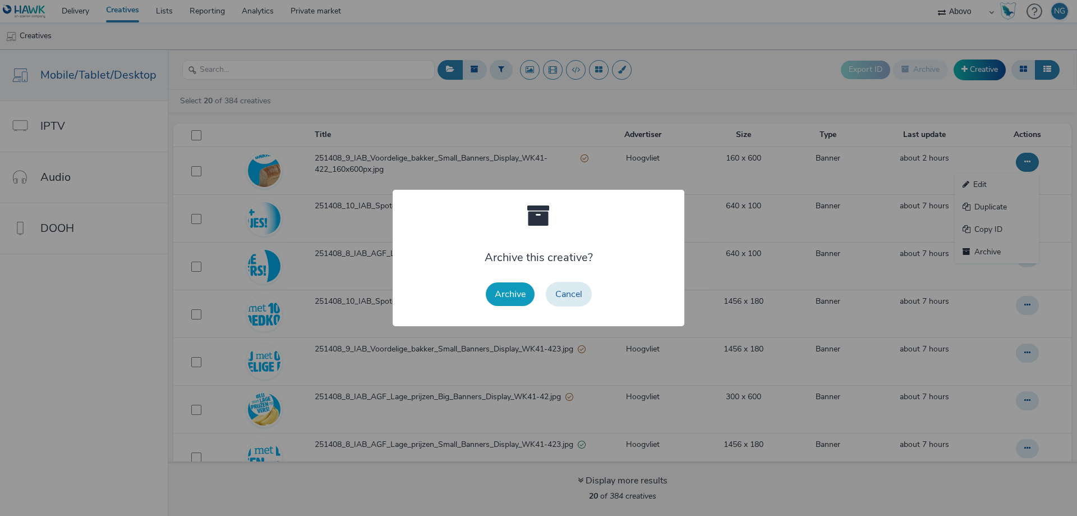
click at [507, 299] on button "Archive" at bounding box center [510, 294] width 49 height 24
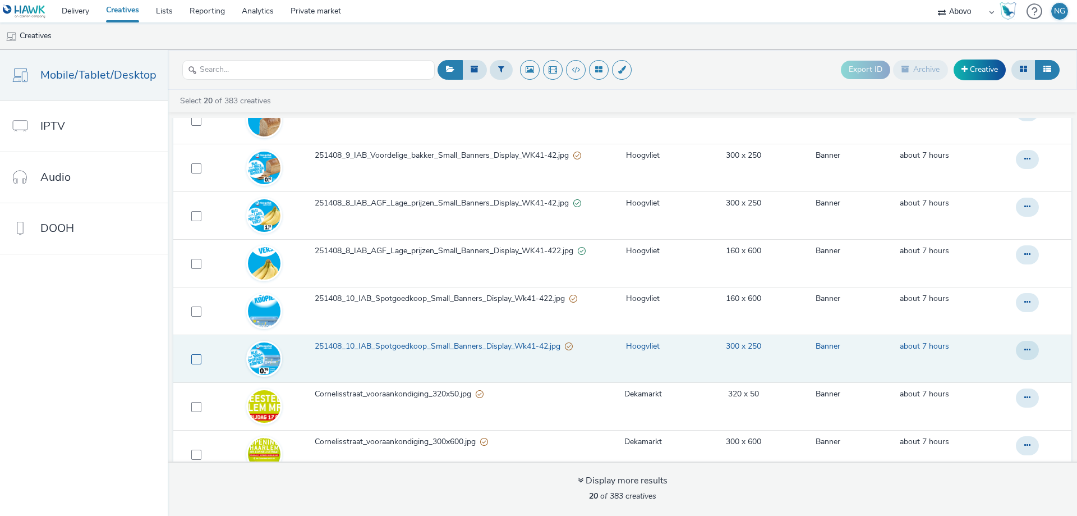
click at [191, 355] on span at bounding box center [196, 359] width 10 height 10
checkbox input "true"
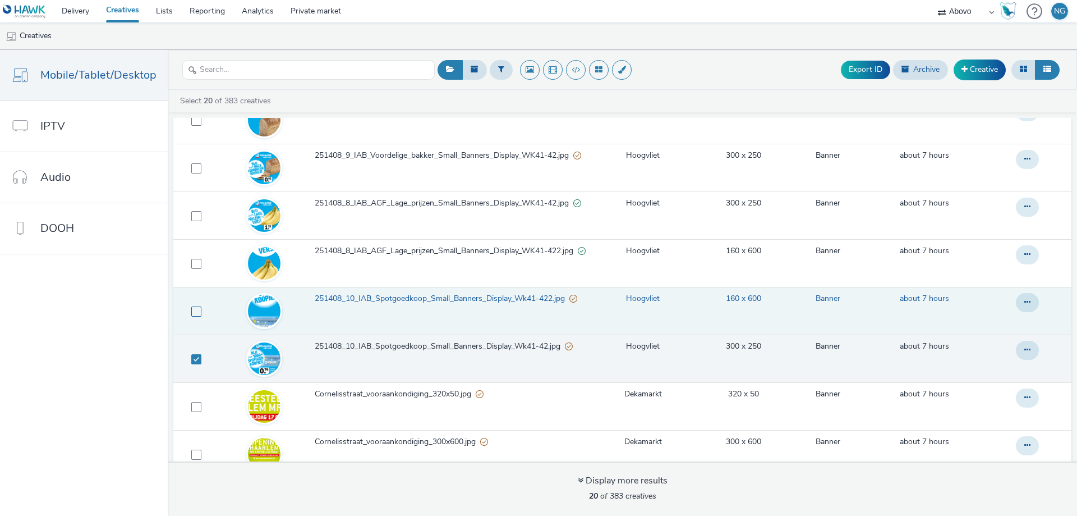
click at [196, 308] on span at bounding box center [196, 311] width 10 height 10
checkbox input "true"
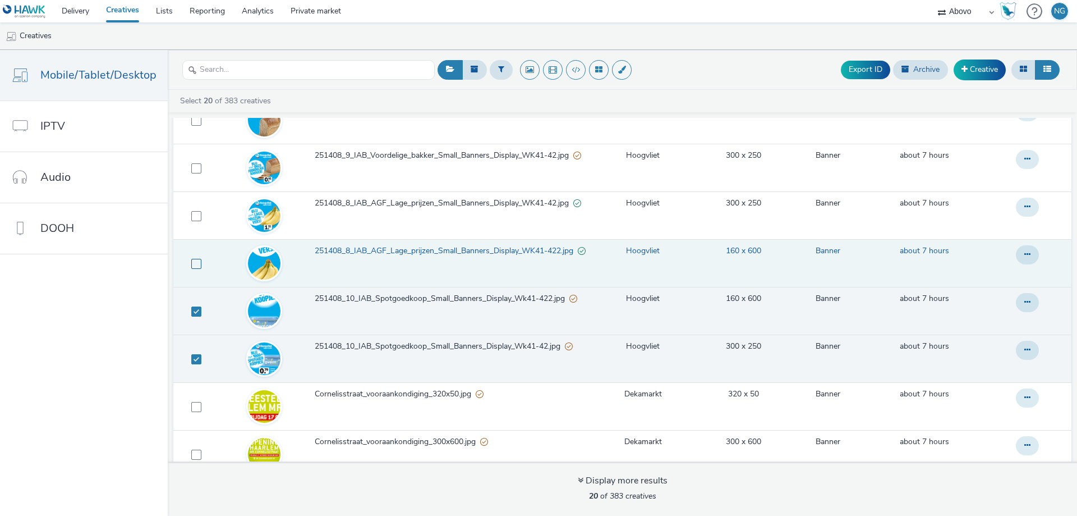
click at [192, 264] on span at bounding box center [196, 264] width 10 height 10
checkbox input "true"
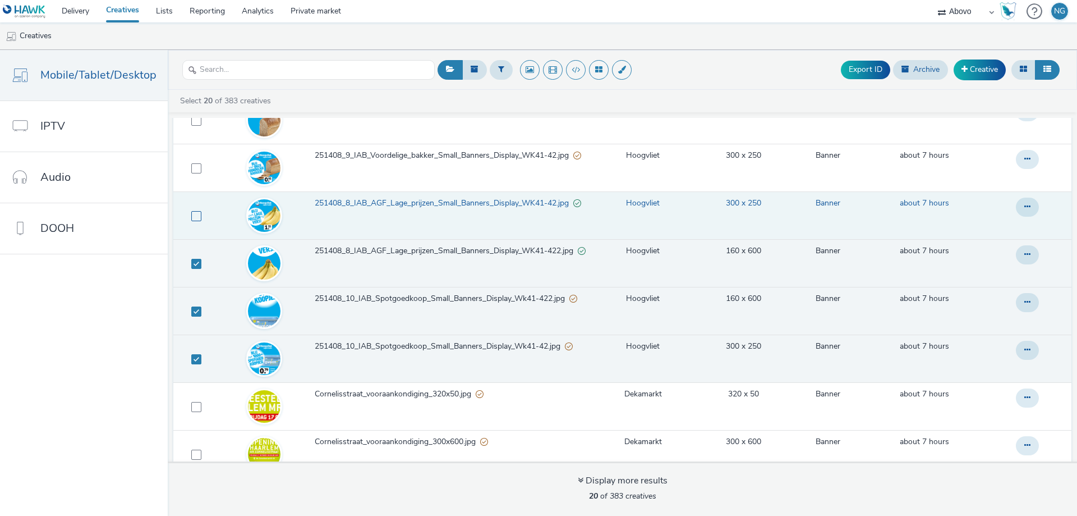
click at [193, 214] on span at bounding box center [196, 216] width 10 height 10
checkbox input "true"
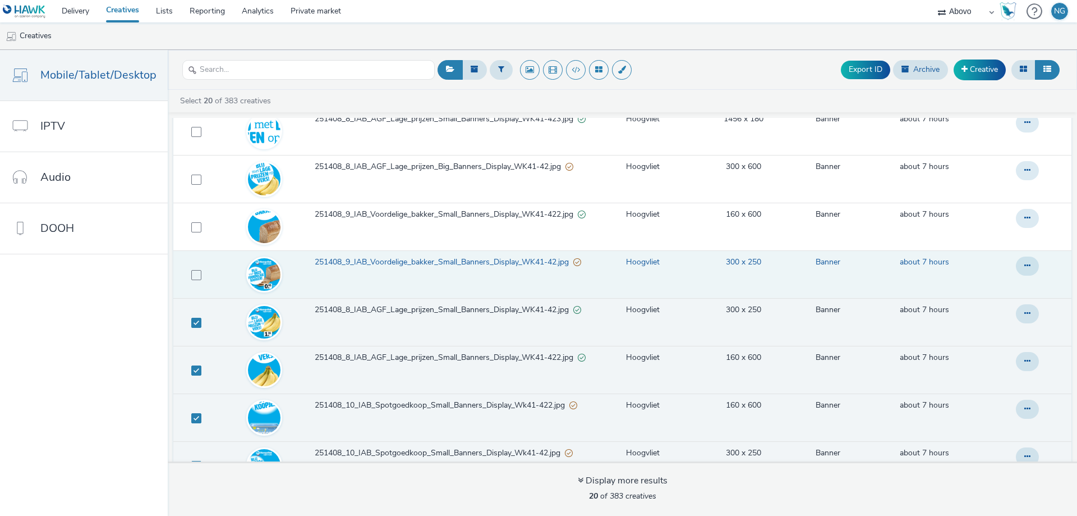
scroll to position [224, 0]
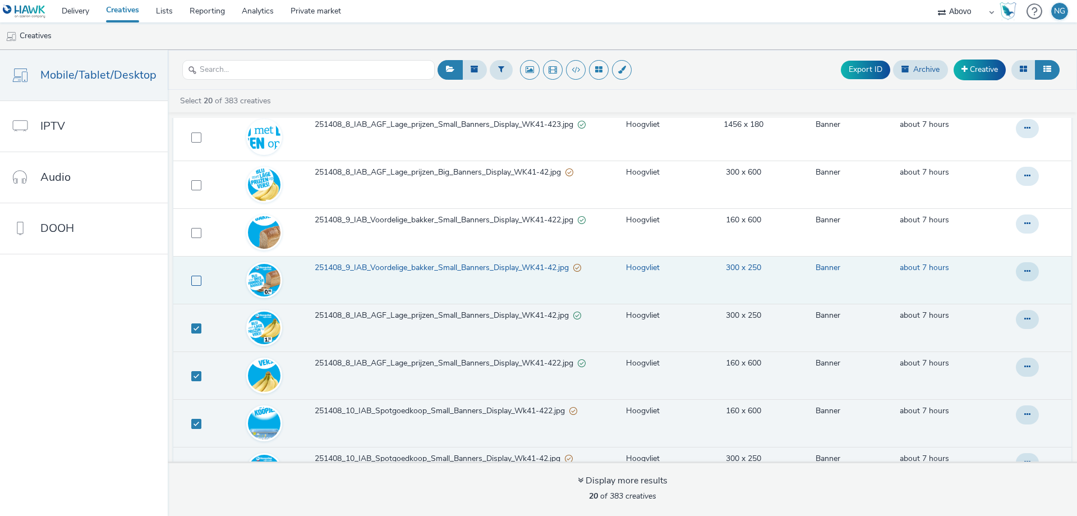
click at [194, 283] on span at bounding box center [196, 281] width 10 height 10
checkbox input "true"
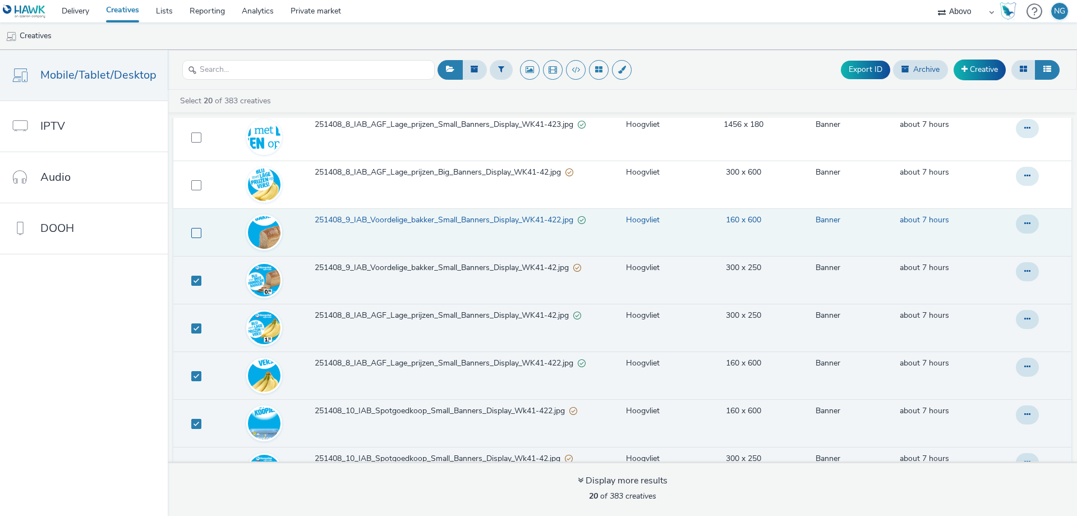
click at [198, 236] on td at bounding box center [194, 232] width 42 height 48
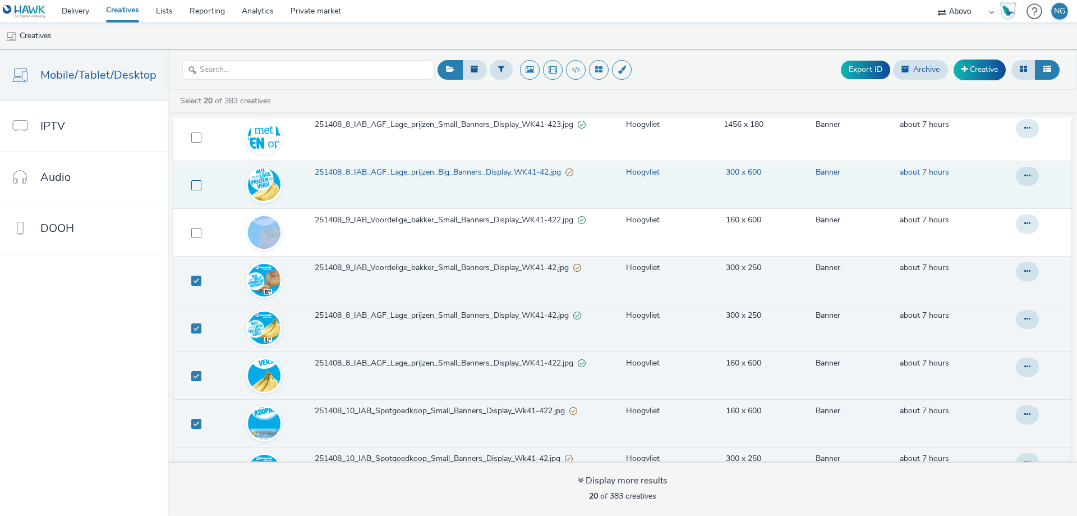
click at [191, 185] on span at bounding box center [196, 185] width 10 height 10
checkbox input "true"
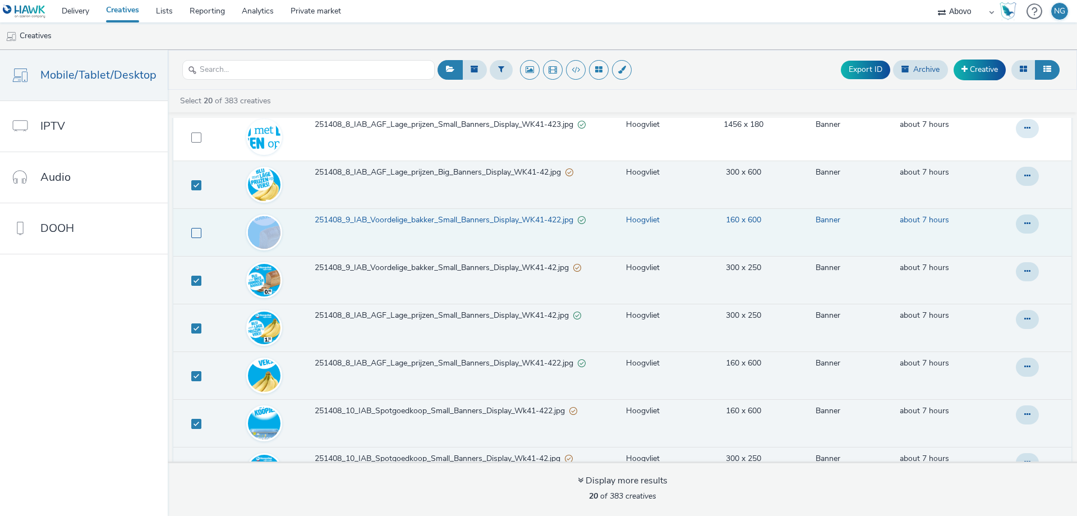
click at [194, 229] on span at bounding box center [196, 233] width 10 height 10
checkbox input "true"
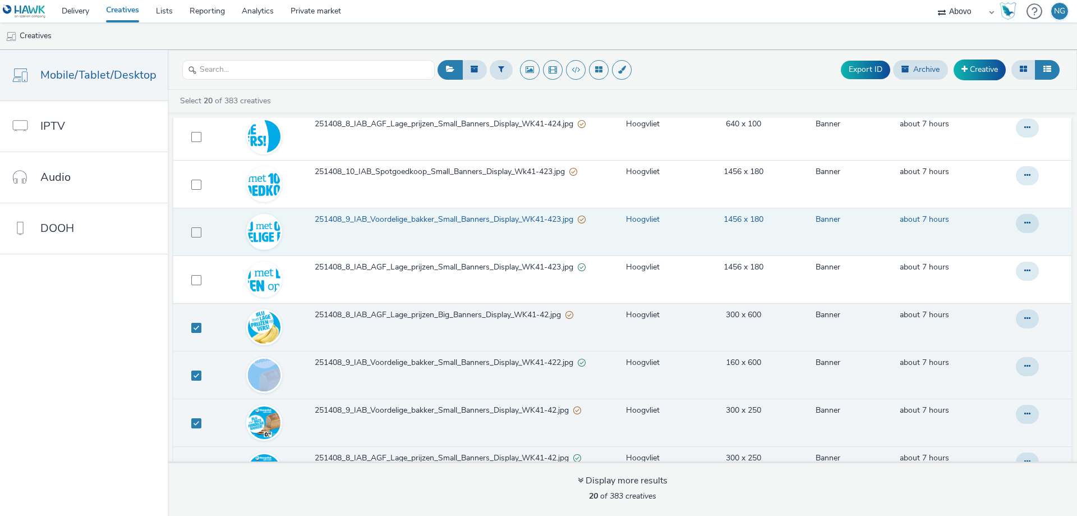
scroll to position [56, 0]
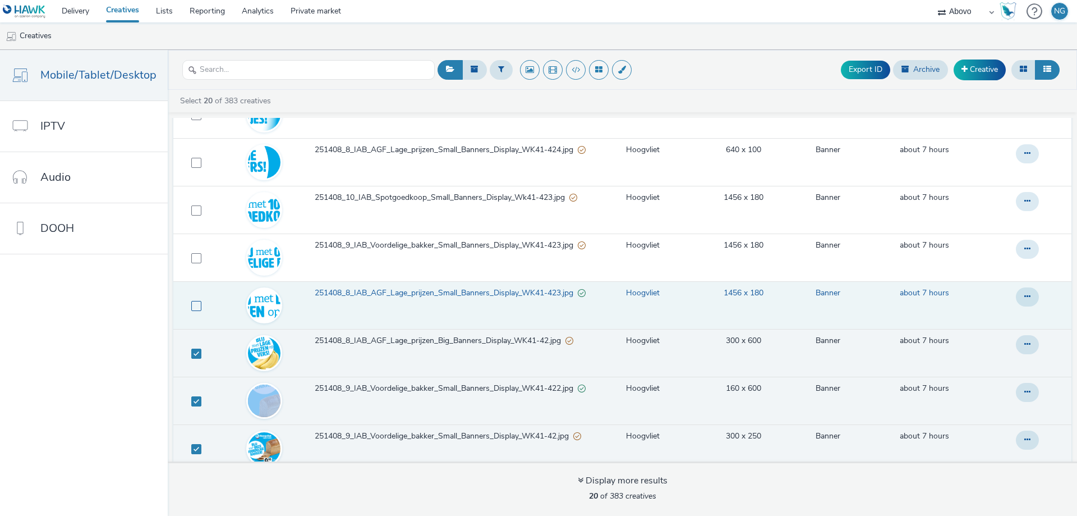
click at [191, 302] on span at bounding box center [196, 306] width 10 height 10
checkbox input "true"
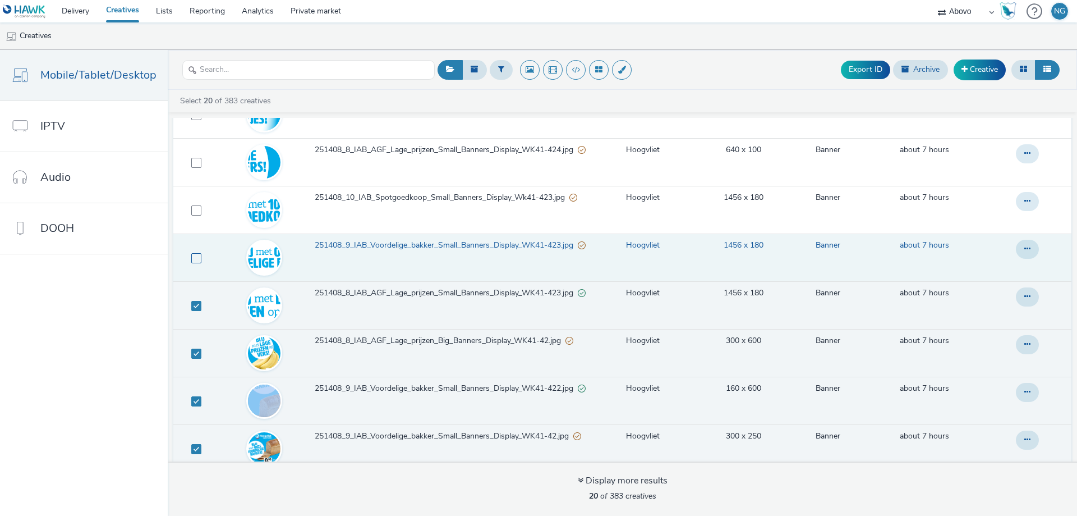
click at [194, 262] on span at bounding box center [196, 258] width 10 height 10
checkbox input "true"
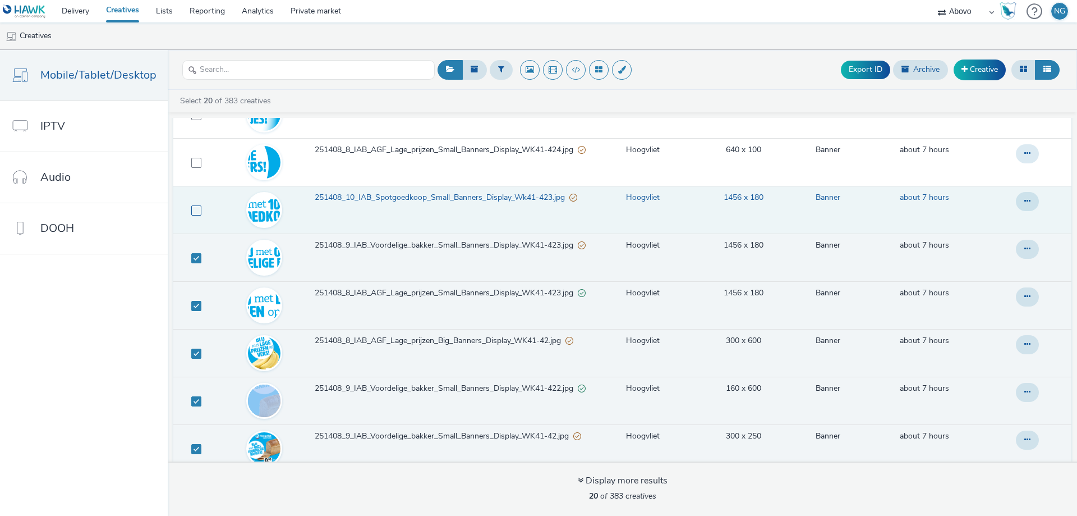
click at [192, 205] on span at bounding box center [196, 210] width 10 height 10
checkbox input "true"
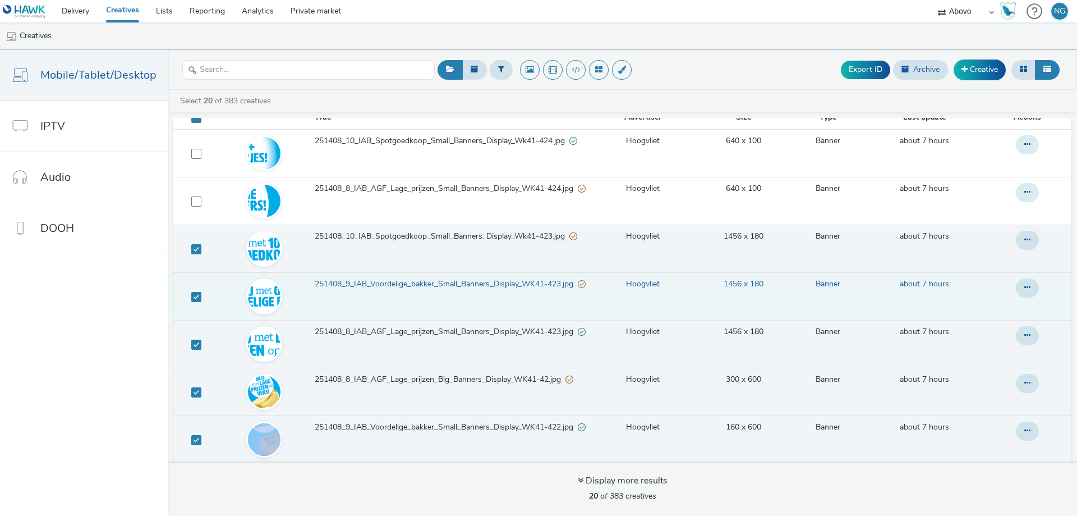
scroll to position [0, 0]
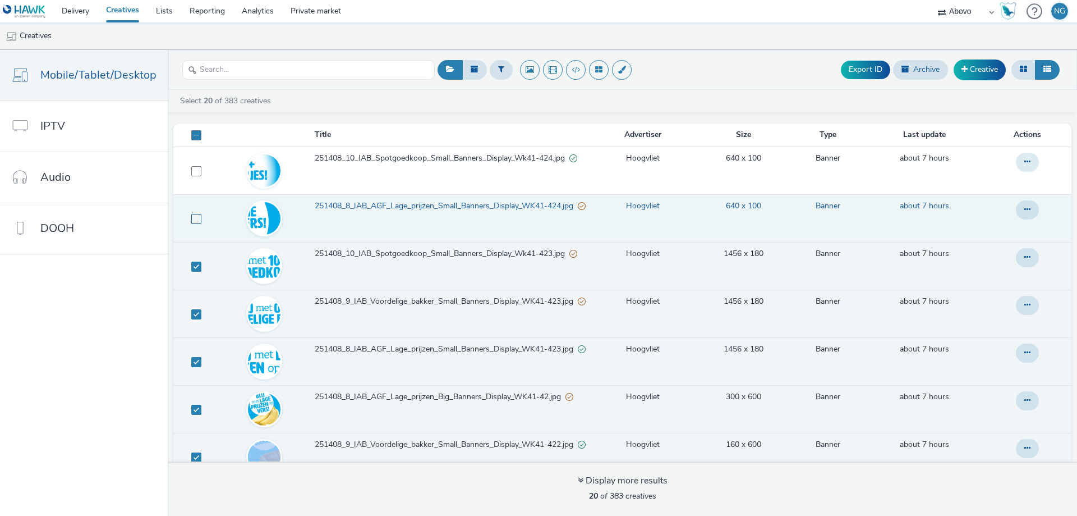
click at [195, 223] on span at bounding box center [196, 219] width 10 height 10
checkbox input "true"
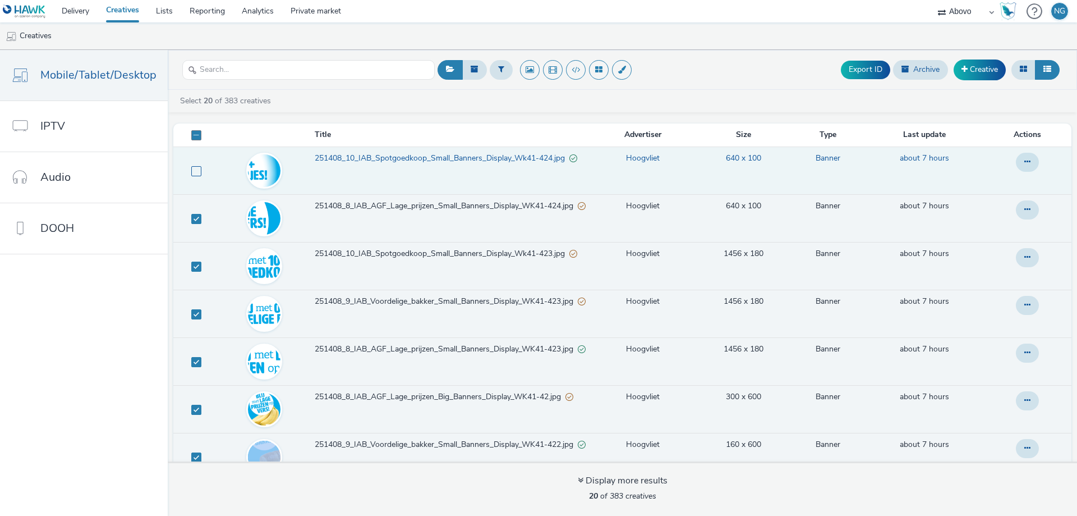
click at [192, 174] on span at bounding box center [196, 171] width 10 height 10
checkbox input "true"
click at [905, 68] on icon at bounding box center [906, 69] width 8 height 8
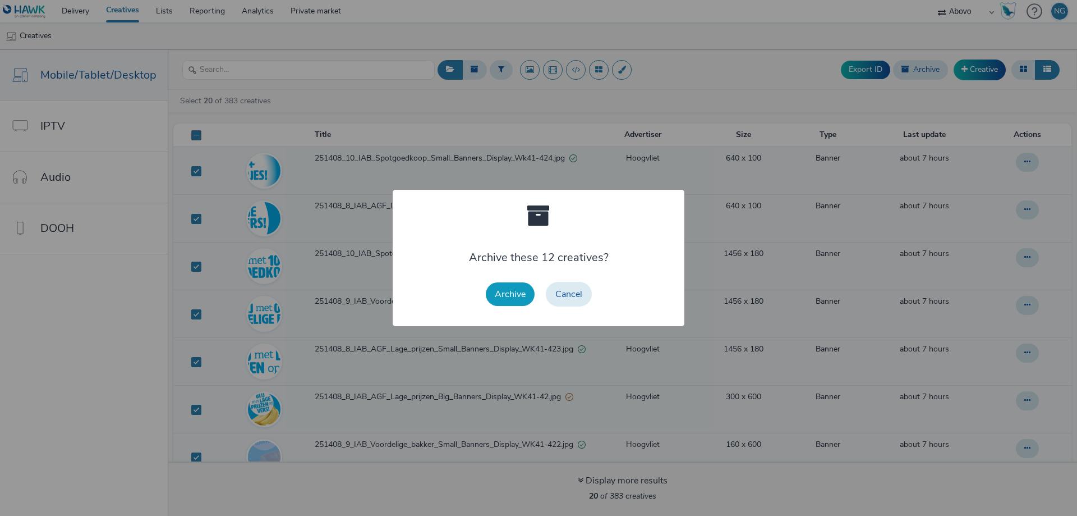
click at [510, 295] on button "Archive" at bounding box center [510, 294] width 49 height 24
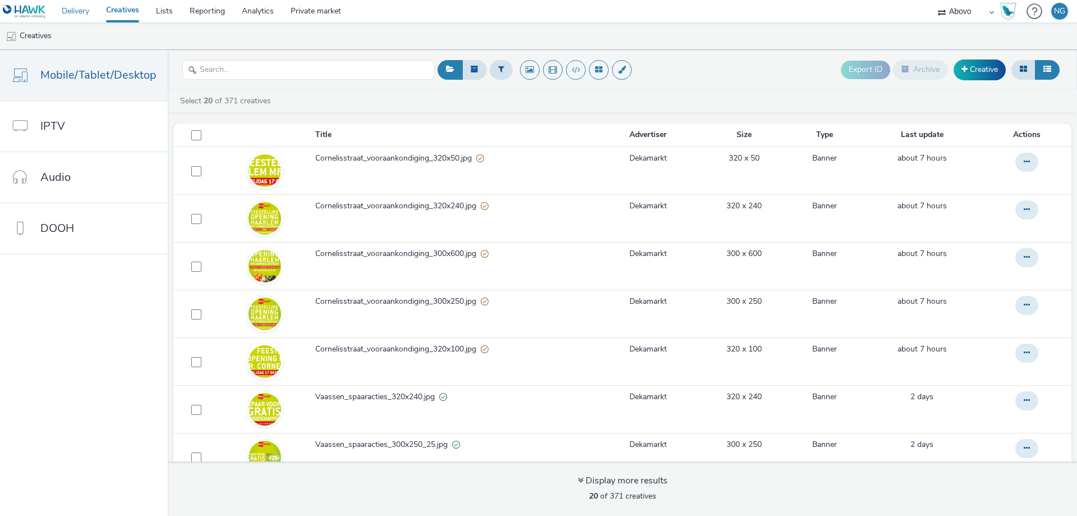
click at [72, 14] on link "Delivery" at bounding box center [75, 11] width 44 height 22
